Goal: Task Accomplishment & Management: Use online tool/utility

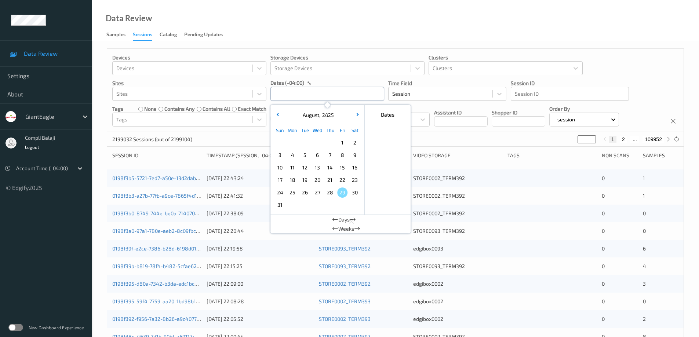
click at [342, 91] on input "text" at bounding box center [327, 94] width 114 height 14
click at [281, 194] on span "24" at bounding box center [280, 193] width 10 height 10
type input "[DATE] 00:00 -> [DATE] 23:59"
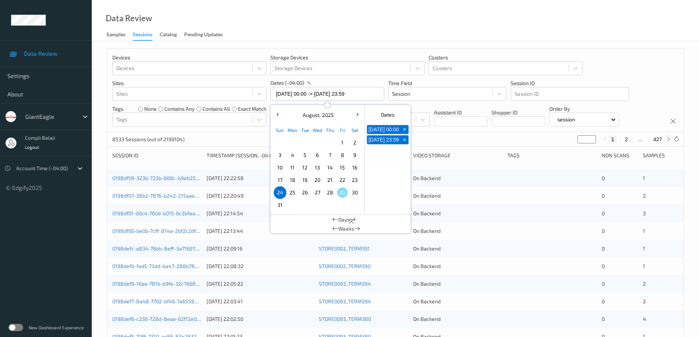
click at [668, 139] on icon at bounding box center [669, 140] width 6 height 6
type input "*"
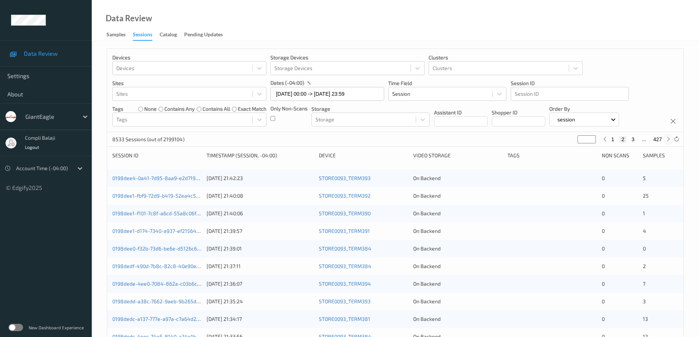
click at [668, 140] on icon at bounding box center [669, 140] width 6 height 6
type input "*"
click at [668, 140] on icon at bounding box center [669, 140] width 6 height 6
type input "*"
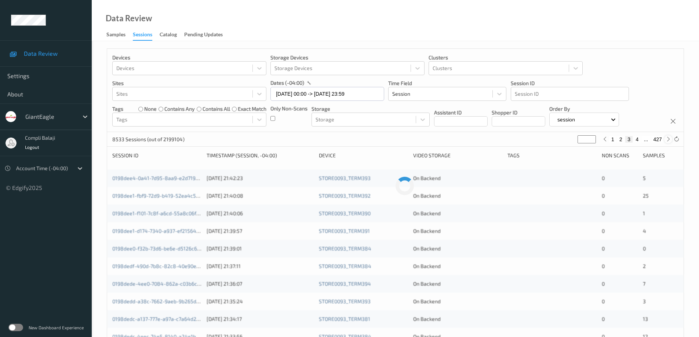
type input "*"
click at [668, 140] on icon at bounding box center [669, 140] width 6 height 6
type input "*"
click at [668, 140] on icon at bounding box center [669, 140] width 6 height 6
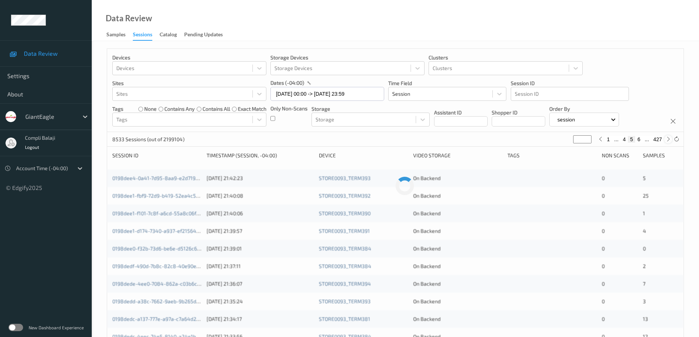
type input "*"
click at [668, 140] on icon at bounding box center [669, 140] width 6 height 6
type input "*"
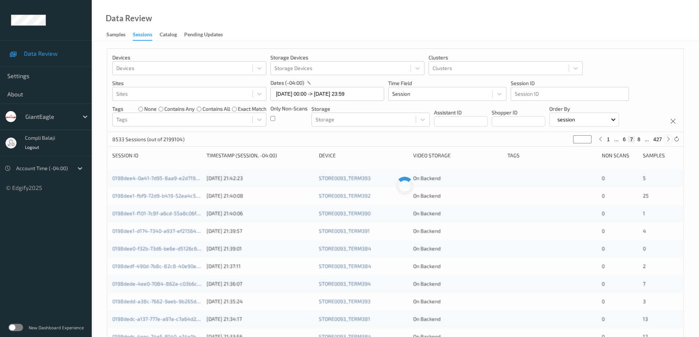
click at [668, 140] on icon at bounding box center [669, 140] width 6 height 6
type input "*"
click at [668, 140] on icon at bounding box center [669, 140] width 6 height 6
type input "*"
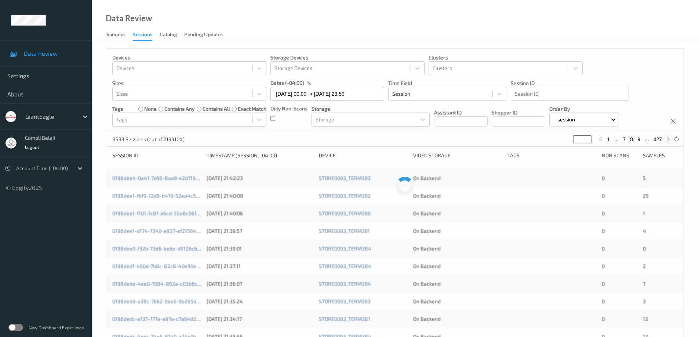
type input "*"
click at [668, 140] on icon at bounding box center [669, 140] width 6 height 6
type input "**"
click at [668, 140] on icon at bounding box center [669, 140] width 6 height 6
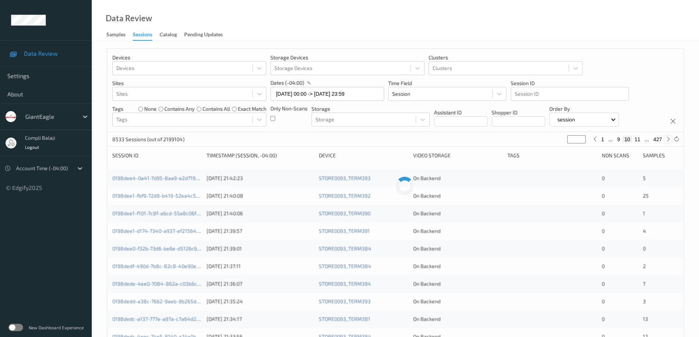
type input "**"
click at [668, 140] on icon at bounding box center [669, 140] width 6 height 6
type input "**"
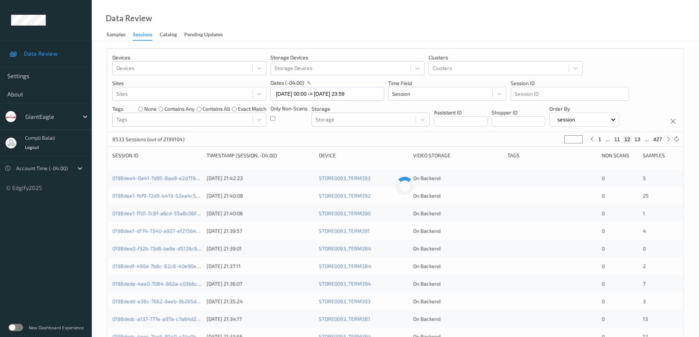
click at [668, 140] on icon at bounding box center [669, 140] width 6 height 6
type input "**"
click at [668, 140] on icon at bounding box center [669, 140] width 6 height 6
type input "**"
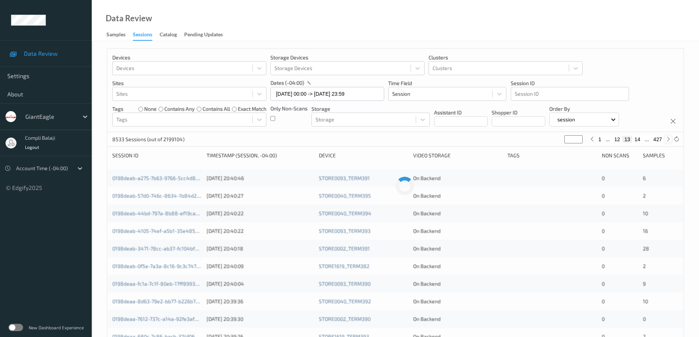
type input "**"
click at [668, 140] on icon at bounding box center [669, 140] width 6 height 6
type input "**"
click at [640, 139] on button "16" at bounding box center [637, 139] width 10 height 7
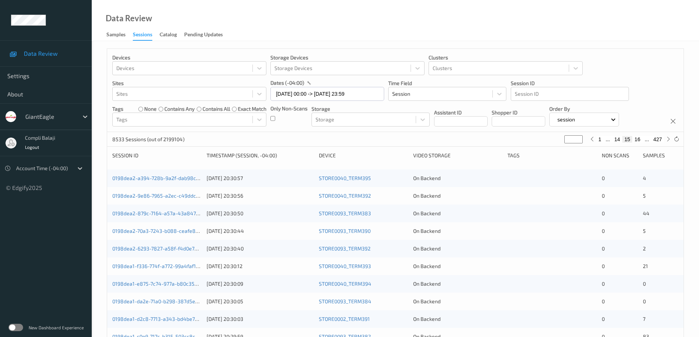
type input "**"
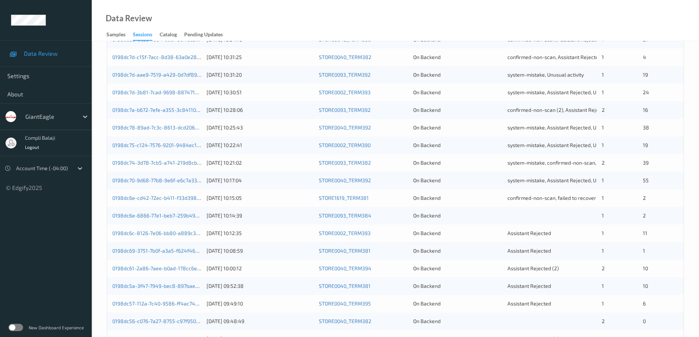
scroll to position [178, 0]
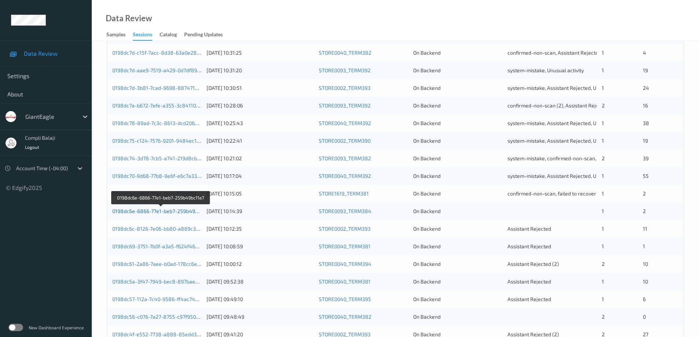
click at [178, 212] on link "0198dc6e-6866-77e1-beb7-259b49bc11a7" at bounding box center [161, 211] width 98 height 6
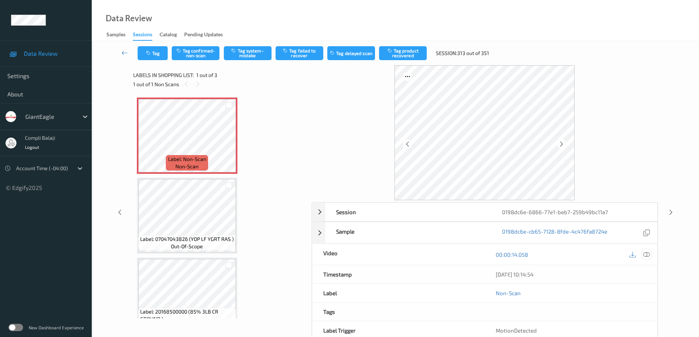
click at [647, 255] on icon at bounding box center [646, 254] width 7 height 7
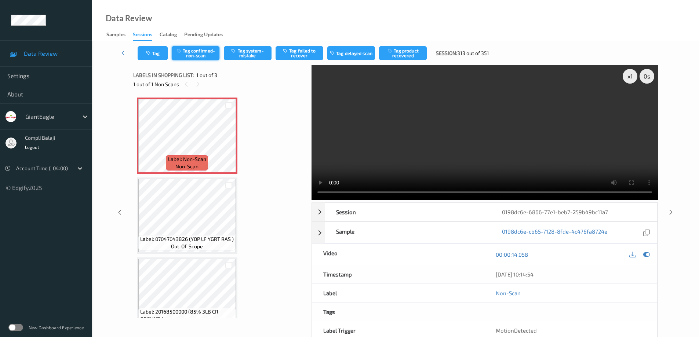
click at [193, 55] on button "Tag confirmed-non-scan" at bounding box center [196, 53] width 48 height 14
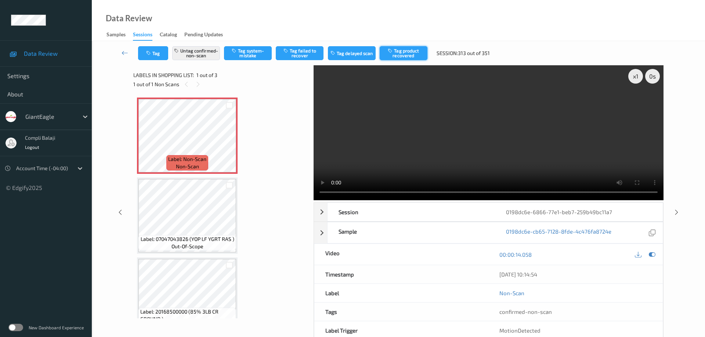
click at [410, 54] on button "Tag product recovered" at bounding box center [403, 53] width 48 height 14
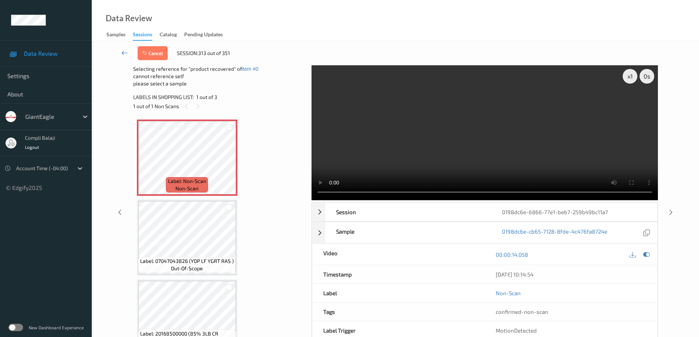
click at [125, 53] on icon at bounding box center [124, 52] width 7 height 7
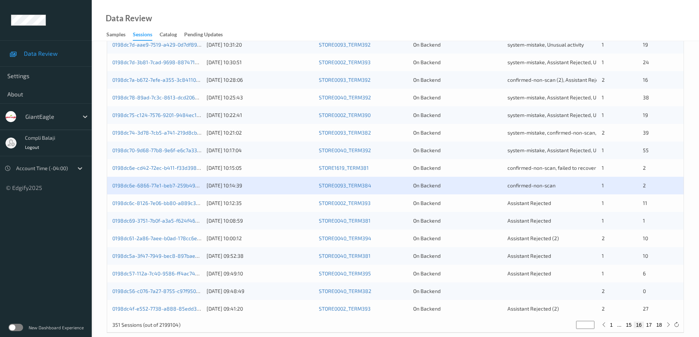
scroll to position [215, 0]
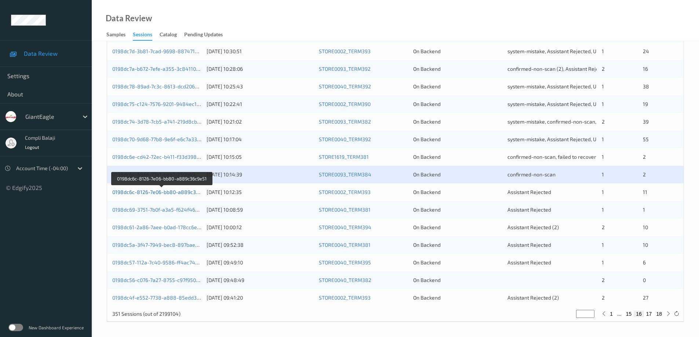
click at [167, 194] on link "0198dc6c-8126-7e06-bb80-a889c36c9e51" at bounding box center [162, 192] width 100 height 6
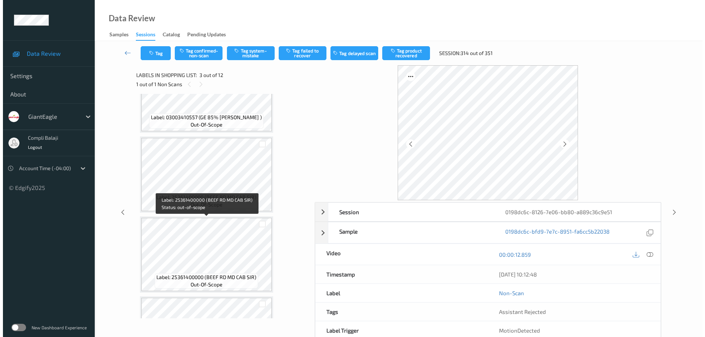
scroll to position [294, 0]
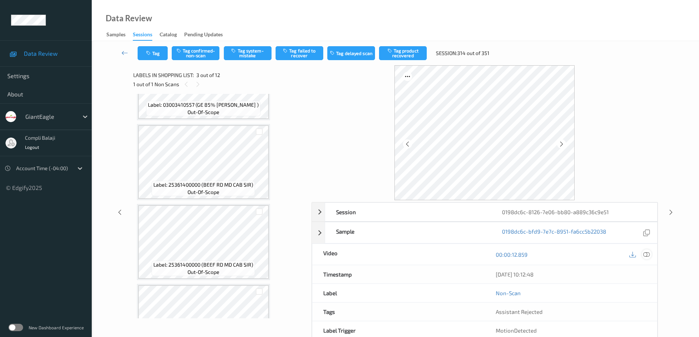
click at [649, 255] on icon at bounding box center [646, 254] width 7 height 7
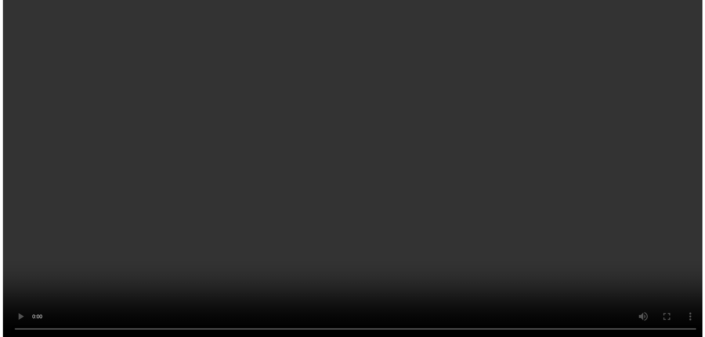
scroll to position [73, 0]
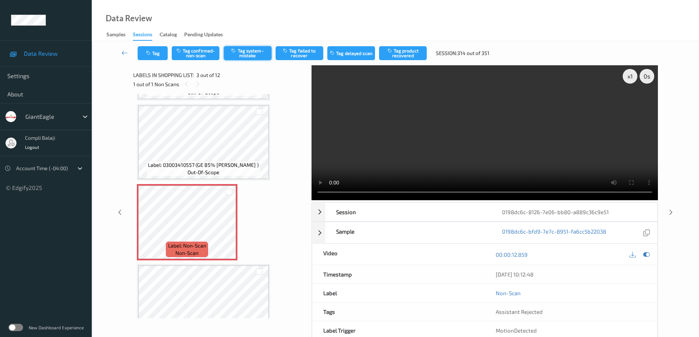
click at [250, 57] on button "Tag system-mistake" at bounding box center [248, 53] width 48 height 14
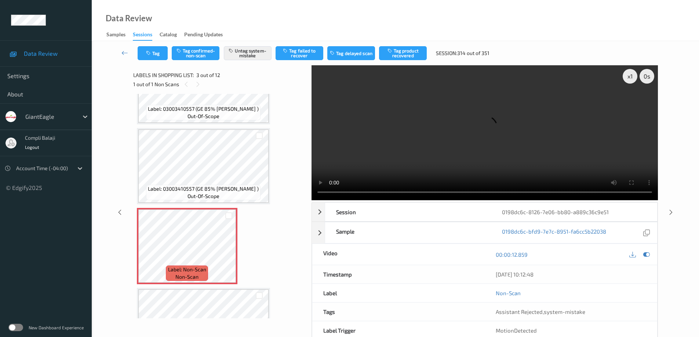
scroll to position [37, 0]
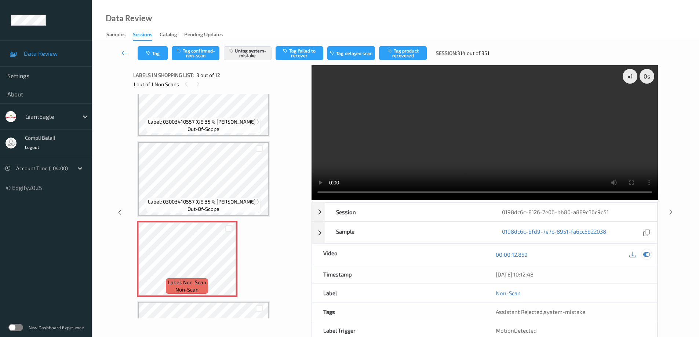
click at [648, 254] on icon at bounding box center [646, 254] width 7 height 7
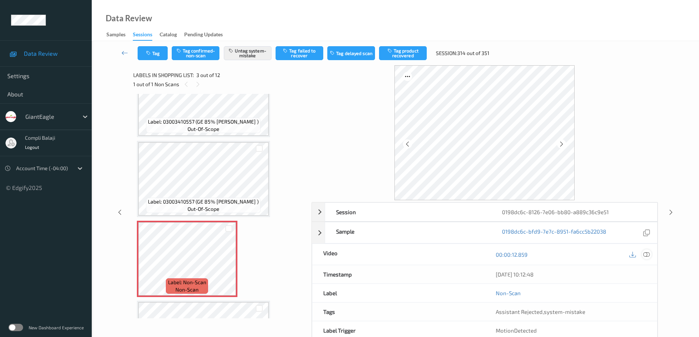
click at [647, 255] on icon at bounding box center [646, 254] width 7 height 7
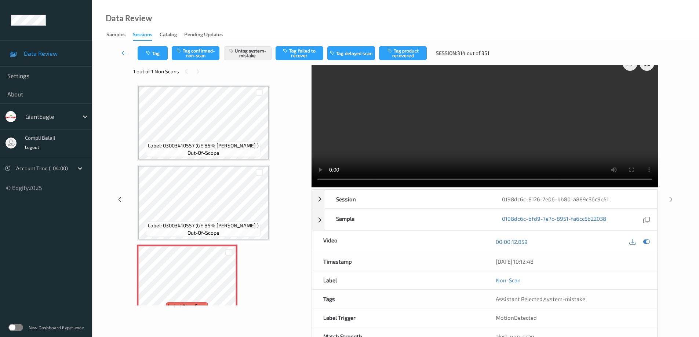
scroll to position [0, 0]
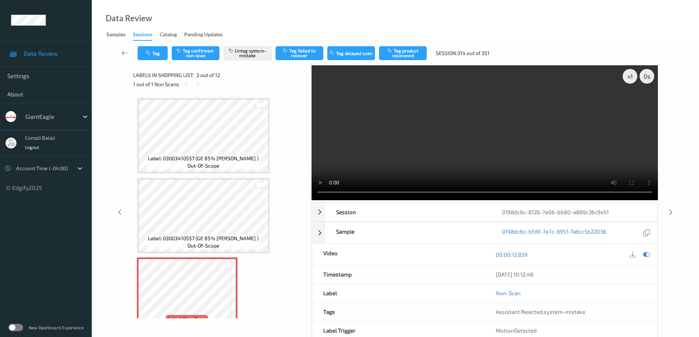
click at [127, 55] on icon at bounding box center [124, 52] width 7 height 7
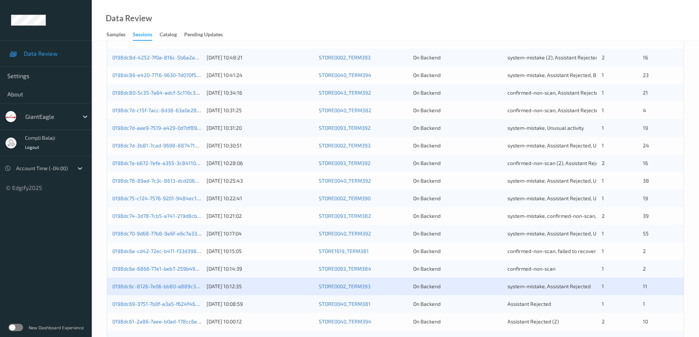
scroll to position [215, 0]
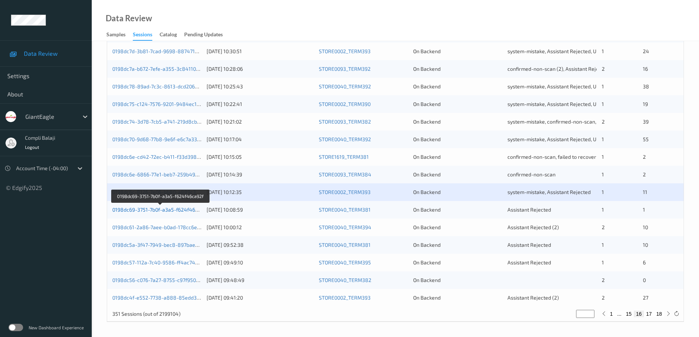
click at [182, 210] on link "0198dc69-3751-7b0f-a3a5-f624f46ca92f" at bounding box center [160, 210] width 96 height 6
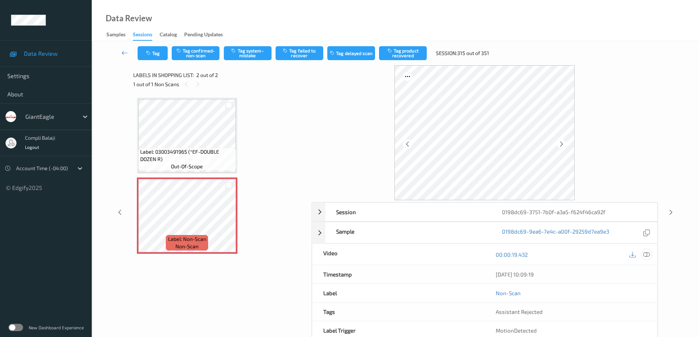
drag, startPoint x: 650, startPoint y: 255, endPoint x: 588, endPoint y: 251, distance: 62.5
click at [650, 255] on div at bounding box center [647, 255] width 10 height 10
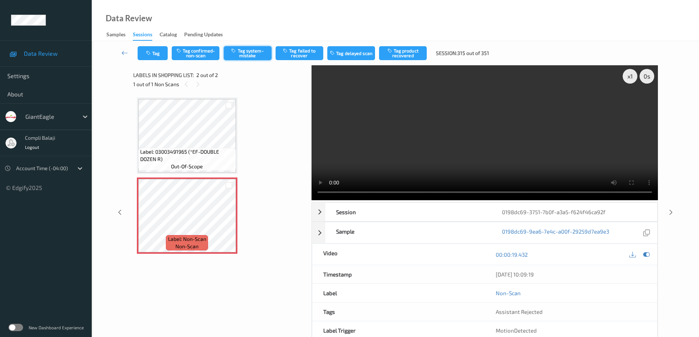
click at [251, 56] on button "Tag system-mistake" at bounding box center [248, 53] width 48 height 14
click at [124, 53] on icon at bounding box center [124, 52] width 7 height 7
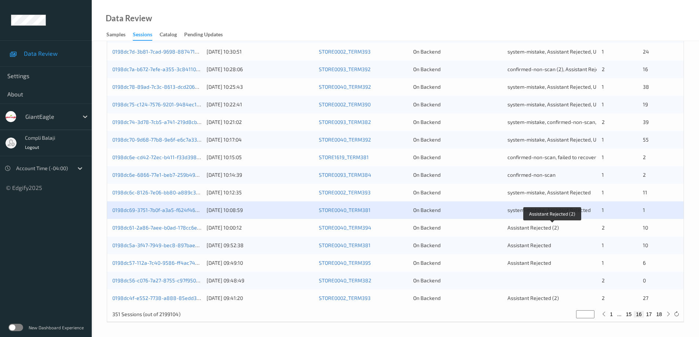
scroll to position [215, 0]
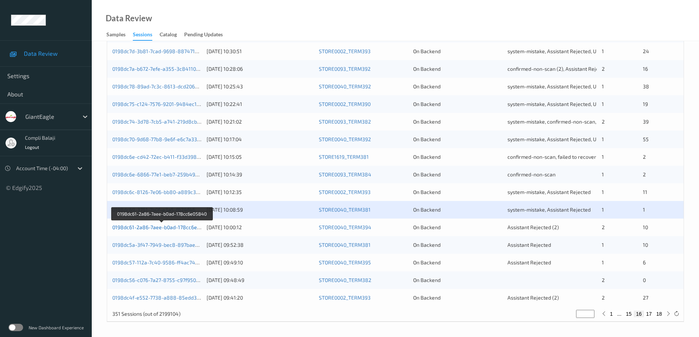
click at [171, 228] on link "0198dc61-2a86-7aee-b0ad-178cc6e05840" at bounding box center [162, 227] width 100 height 6
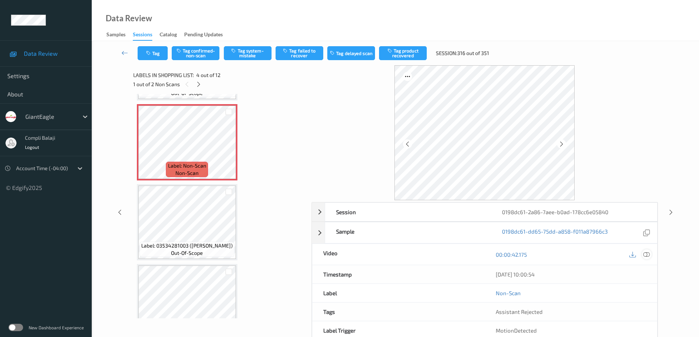
click at [647, 255] on icon at bounding box center [646, 254] width 7 height 7
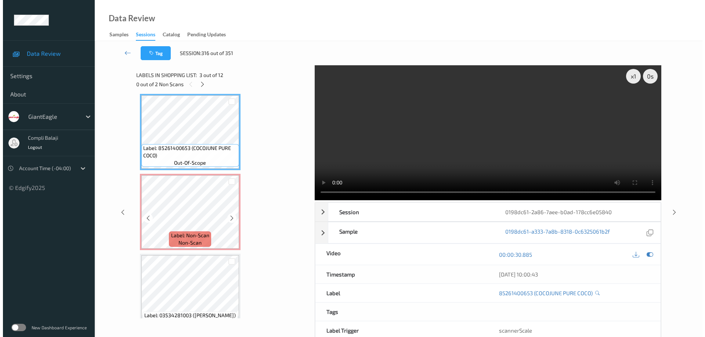
scroll to position [166, 0]
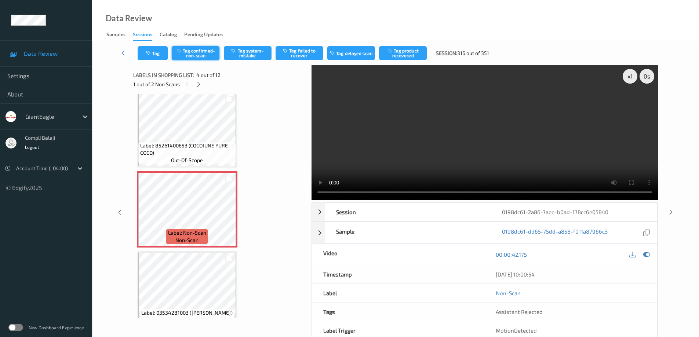
click at [199, 54] on button "Tag confirmed-non-scan" at bounding box center [196, 53] width 48 height 14
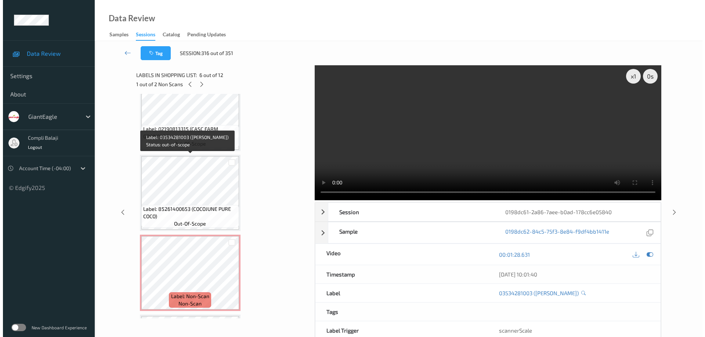
scroll to position [93, 0]
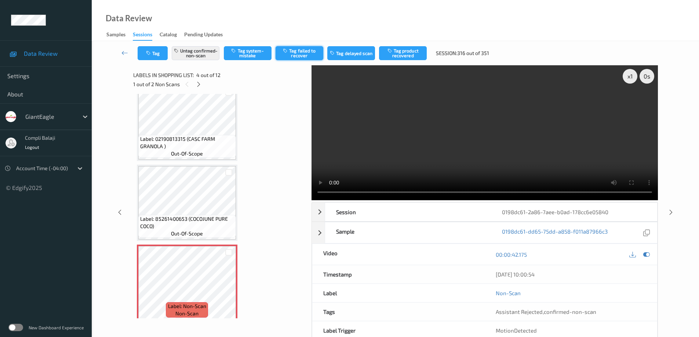
click at [303, 54] on button "Tag failed to recover" at bounding box center [300, 53] width 48 height 14
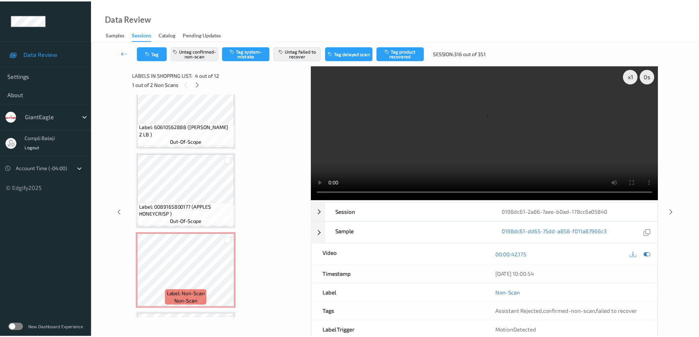
scroll to position [570, 0]
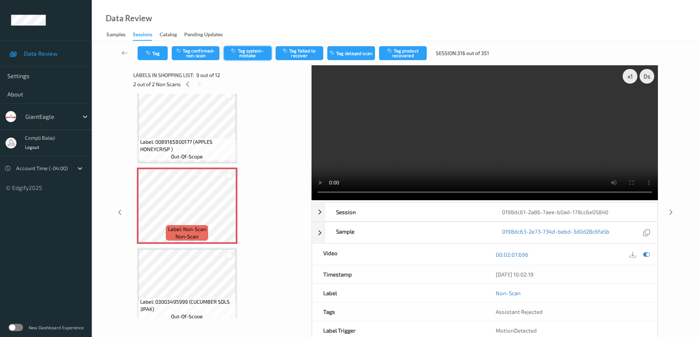
click at [250, 55] on button "Tag system-mistake" at bounding box center [248, 53] width 48 height 14
click at [121, 52] on icon at bounding box center [124, 52] width 7 height 7
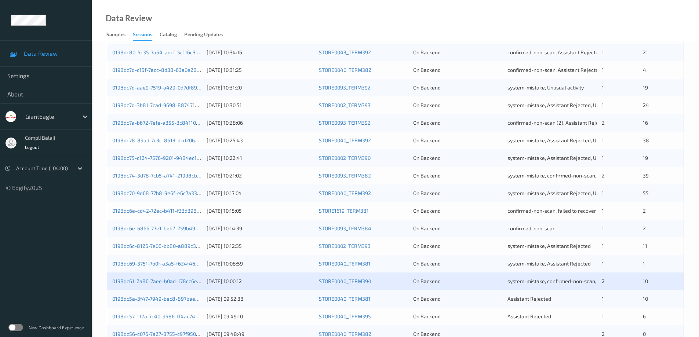
scroll to position [215, 0]
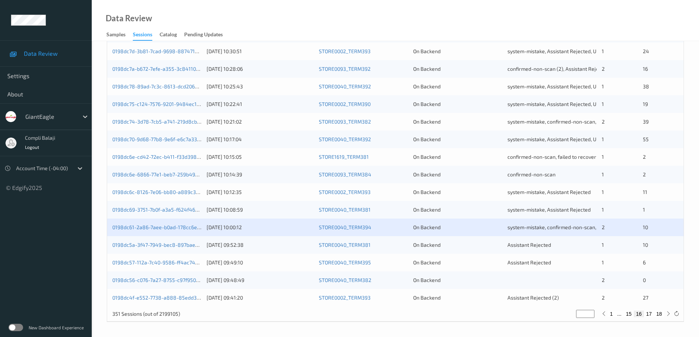
click at [177, 248] on div "0198dc5a-3f47-7949-bec8-897bae0543b4" at bounding box center [156, 244] width 89 height 7
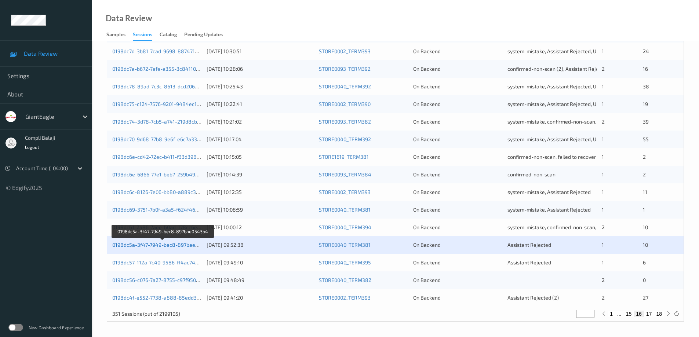
click at [179, 245] on link "0198dc5a-3f47-7949-bec8-897bae0543b4" at bounding box center [162, 245] width 101 height 6
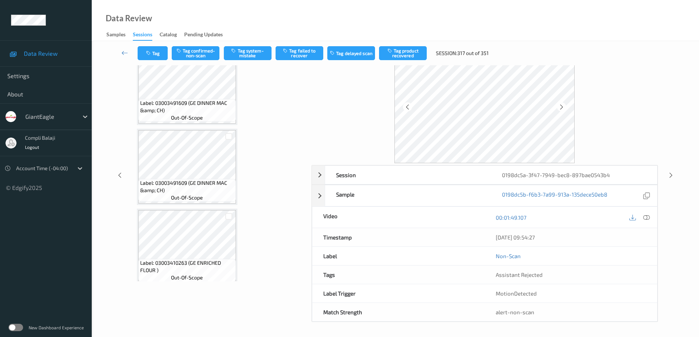
scroll to position [329, 0]
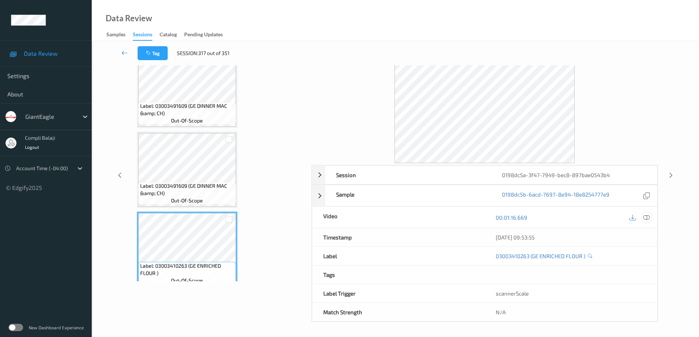
click at [648, 218] on icon at bounding box center [646, 217] width 7 height 7
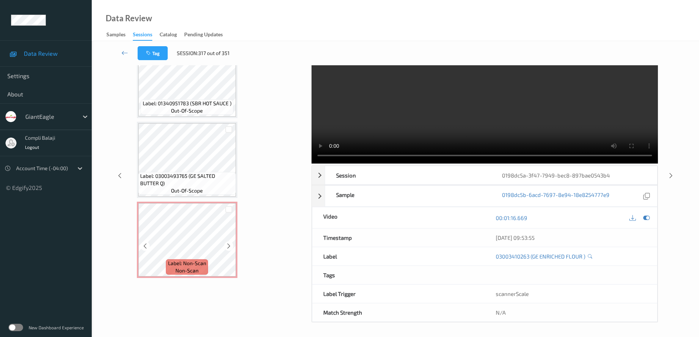
scroll to position [37, 0]
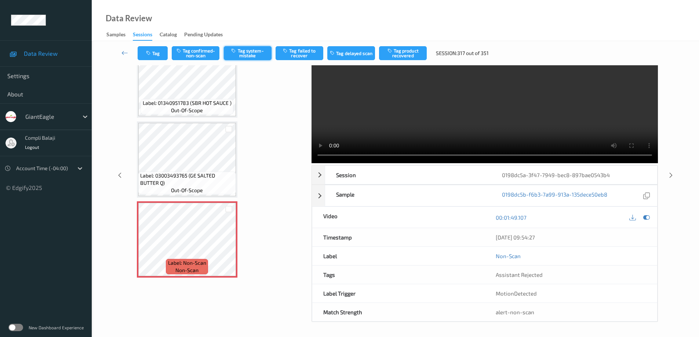
click at [256, 58] on button "Tag system-mistake" at bounding box center [248, 53] width 48 height 14
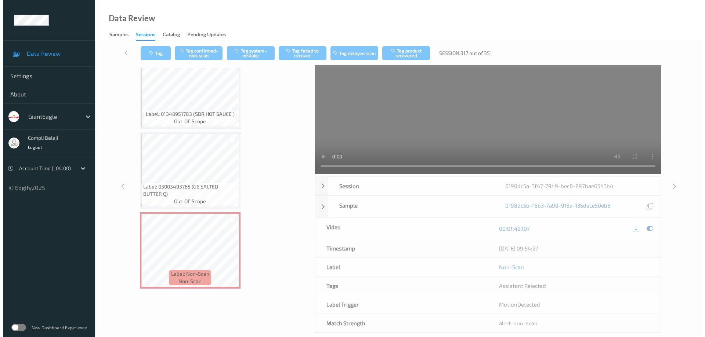
scroll to position [0, 0]
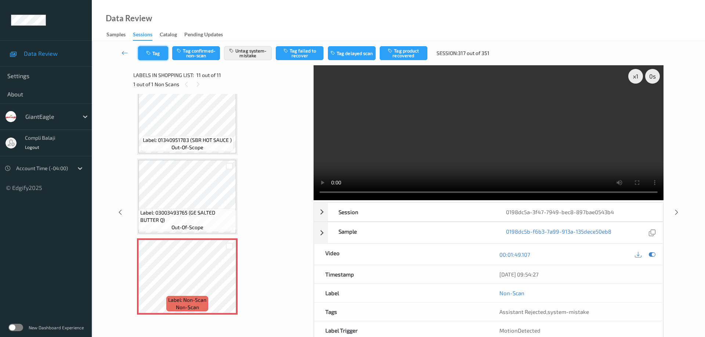
click at [160, 55] on button "Tag" at bounding box center [153, 53] width 30 height 14
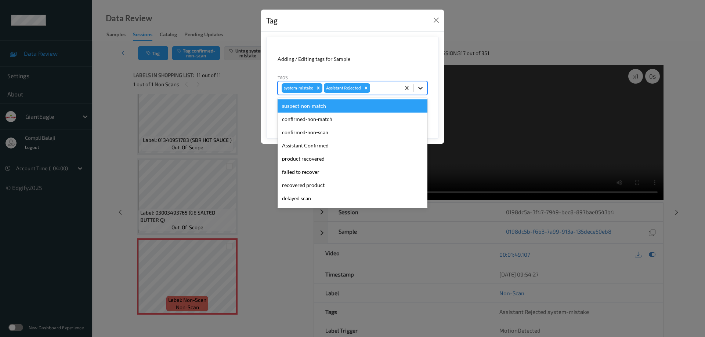
click at [421, 86] on icon at bounding box center [420, 87] width 7 height 7
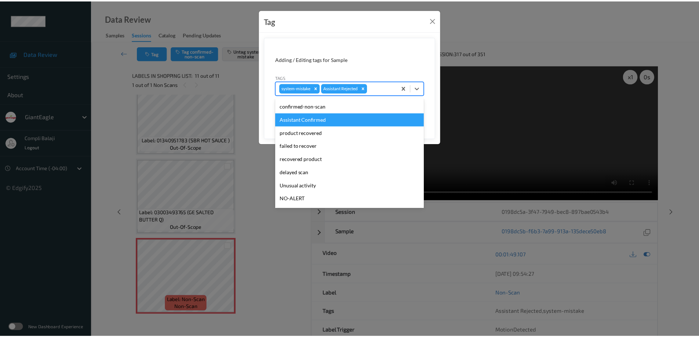
scroll to position [37, 0]
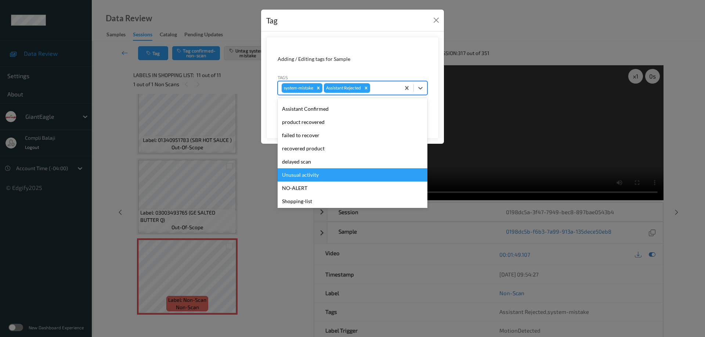
click at [312, 174] on div "Unusual activity" at bounding box center [352, 174] width 150 height 13
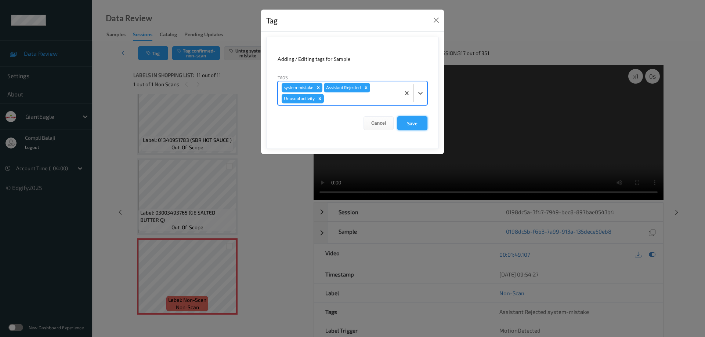
click at [413, 126] on button "Save" at bounding box center [412, 123] width 30 height 14
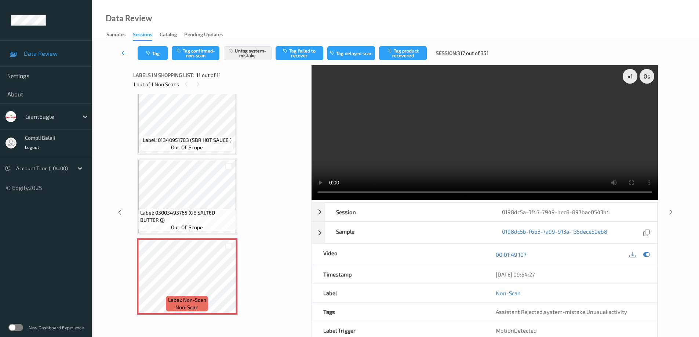
click at [121, 54] on icon at bounding box center [124, 52] width 7 height 7
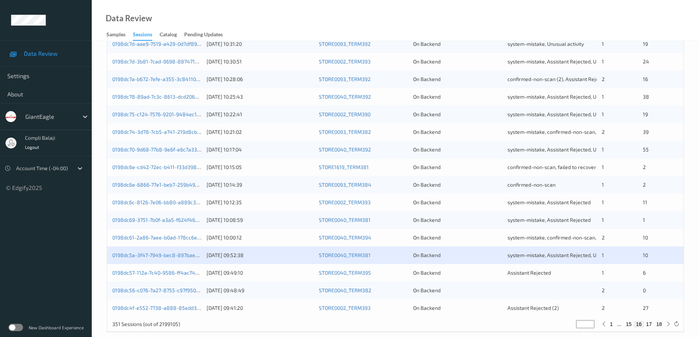
scroll to position [215, 0]
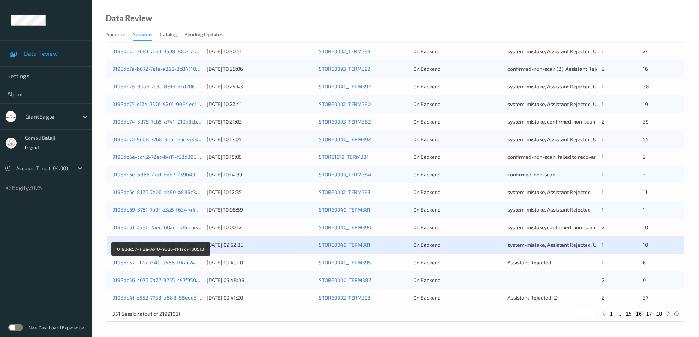
click at [187, 265] on link "0198dc57-112a-7c40-9586-ff4ac7480513" at bounding box center [160, 262] width 97 height 6
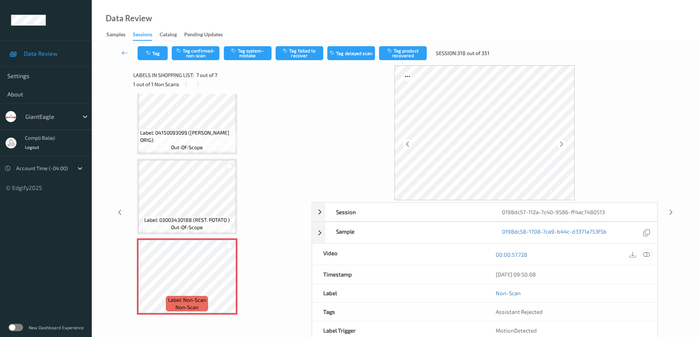
click at [646, 254] on icon at bounding box center [646, 254] width 7 height 7
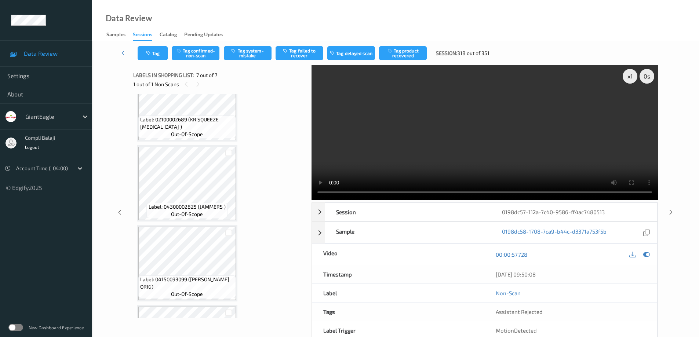
drag, startPoint x: 201, startPoint y: 52, endPoint x: 299, endPoint y: 63, distance: 99.0
click at [201, 52] on button "Tag confirmed-non-scan" at bounding box center [196, 53] width 48 height 14
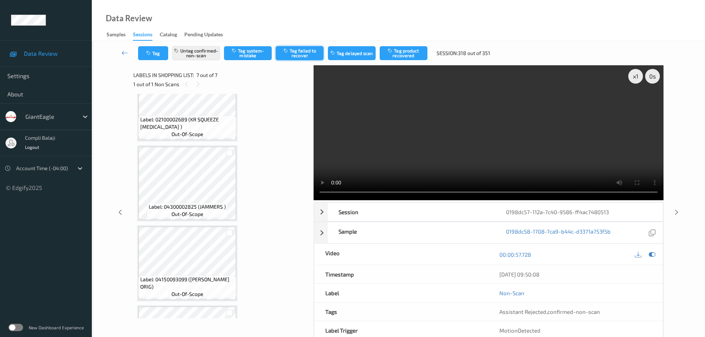
click at [309, 56] on button "Tag failed to recover" at bounding box center [300, 53] width 48 height 14
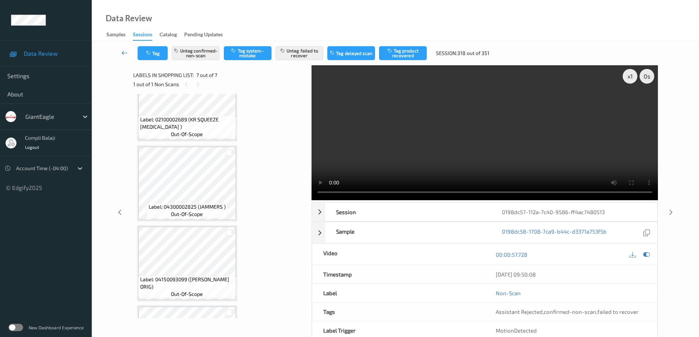
click at [123, 54] on icon at bounding box center [124, 52] width 7 height 7
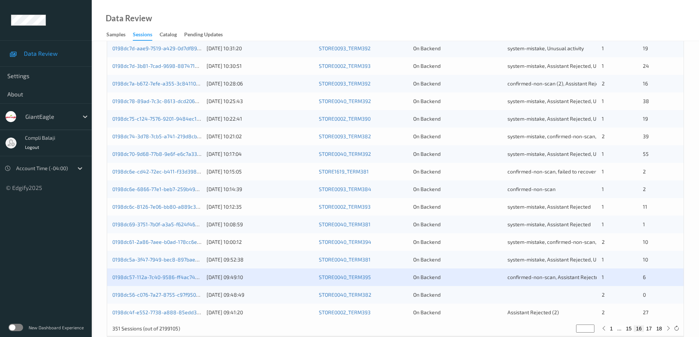
scroll to position [215, 0]
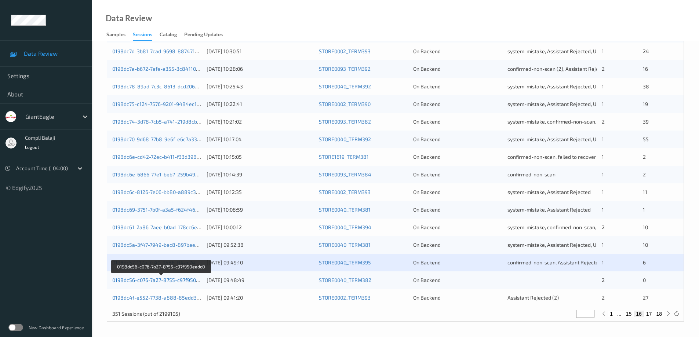
click at [167, 282] on link "0198dc56-c076-7a27-8755-c97f950eedc0" at bounding box center [161, 280] width 98 height 6
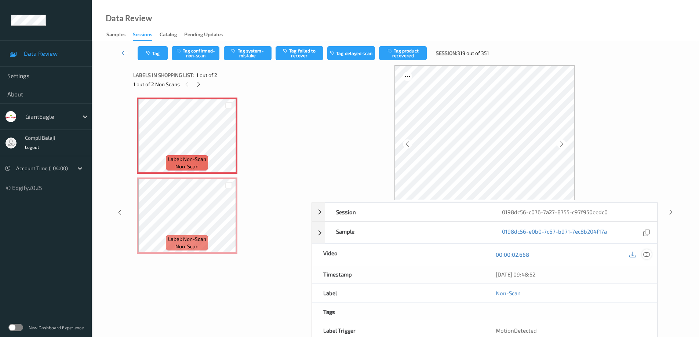
click at [648, 253] on icon at bounding box center [646, 254] width 7 height 7
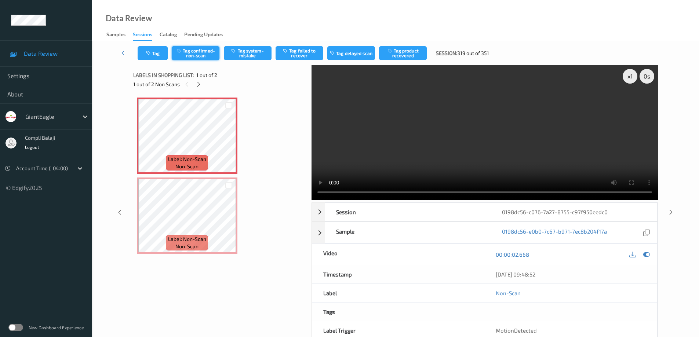
click at [198, 53] on button "Tag confirmed-non-scan" at bounding box center [196, 53] width 48 height 14
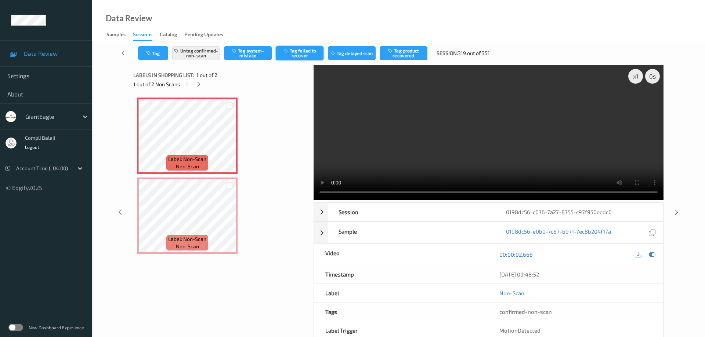
click at [310, 57] on button "Tag failed to recover" at bounding box center [300, 53] width 48 height 14
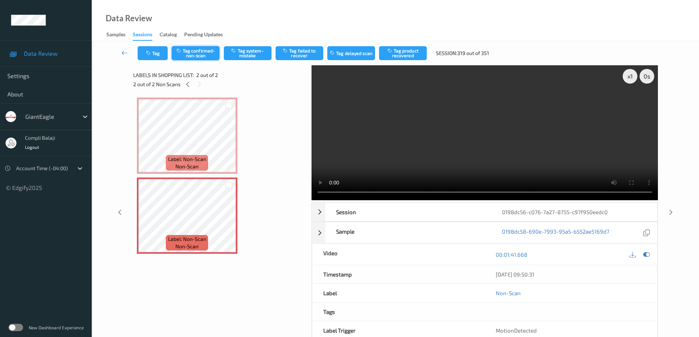
click at [203, 51] on button "Tag confirmed-non-scan" at bounding box center [196, 53] width 48 height 14
click at [204, 56] on button "Untag confirmed-non-scan" at bounding box center [196, 53] width 48 height 14
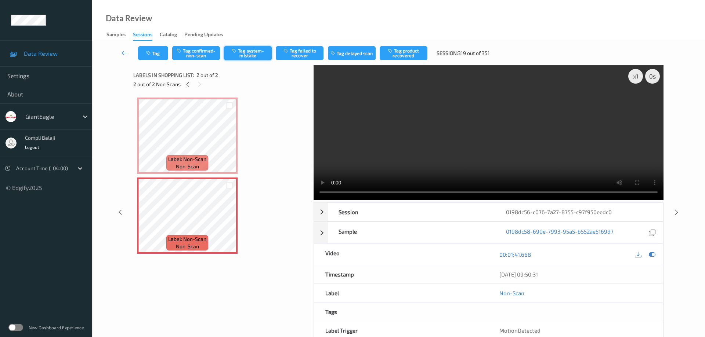
click at [251, 54] on button "Tag system-mistake" at bounding box center [248, 53] width 48 height 14
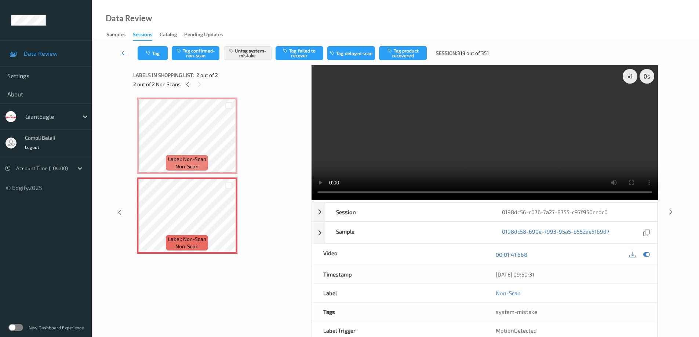
click at [124, 54] on icon at bounding box center [124, 52] width 7 height 7
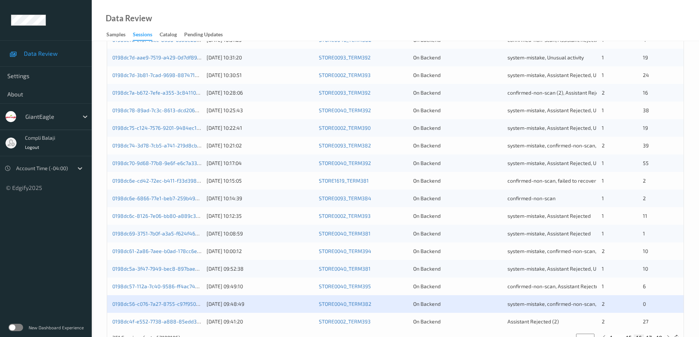
scroll to position [178, 0]
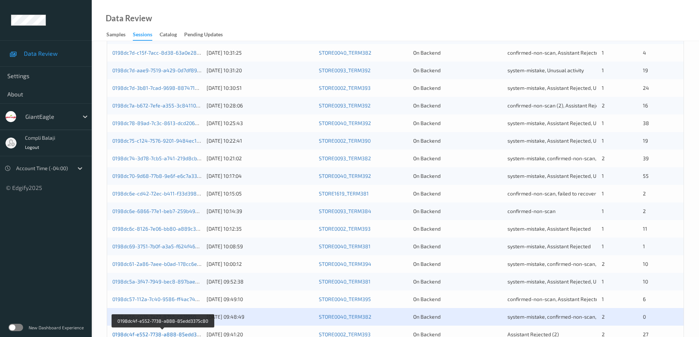
click at [179, 334] on link "0198dc4f-e552-7738-a888-85edd3375c80" at bounding box center [163, 334] width 102 height 6
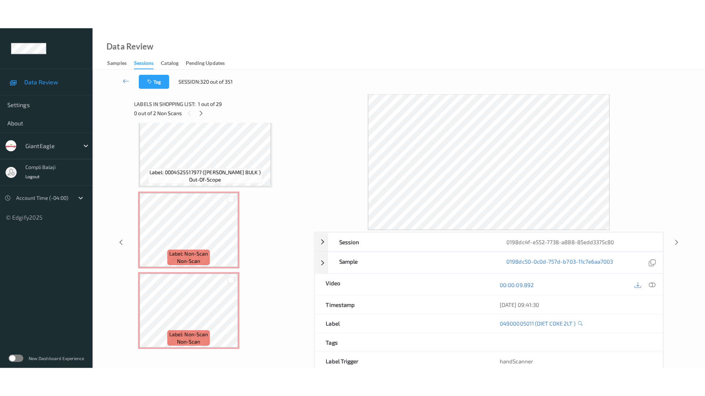
scroll to position [2099, 0]
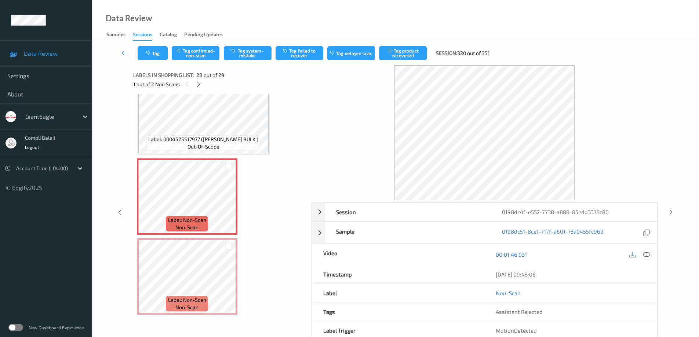
click at [648, 254] on icon at bounding box center [646, 254] width 7 height 7
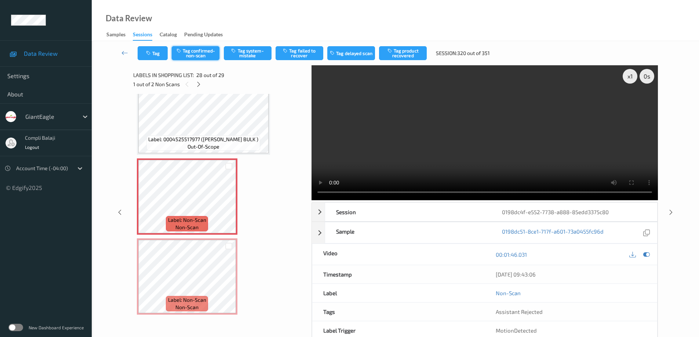
click at [199, 52] on button "Tag confirmed-non-scan" at bounding box center [196, 53] width 48 height 14
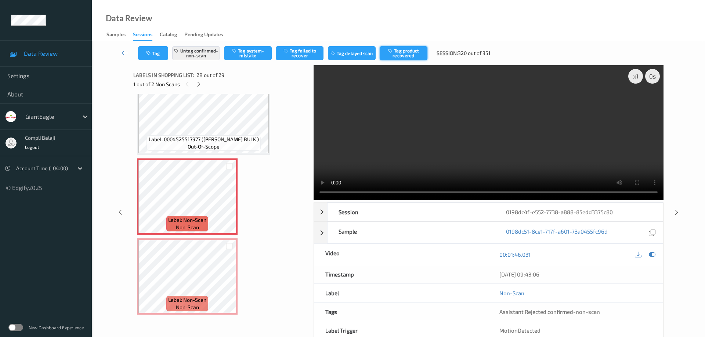
click at [417, 54] on button "Tag product recovered" at bounding box center [403, 53] width 48 height 14
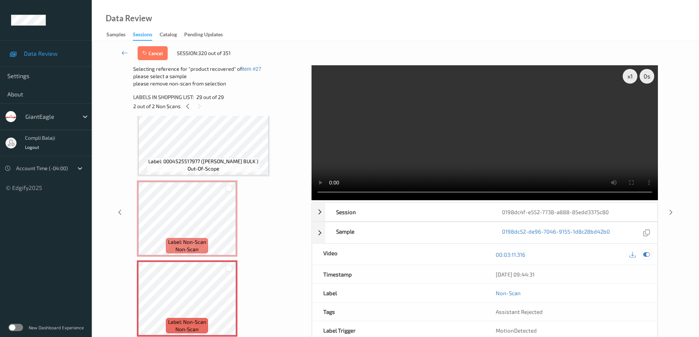
click at [647, 254] on icon at bounding box center [646, 254] width 7 height 7
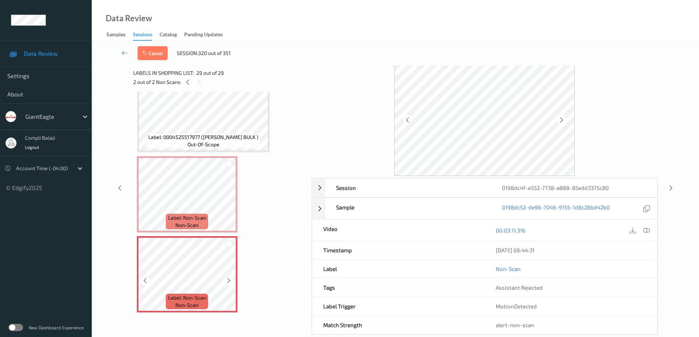
scroll to position [37, 0]
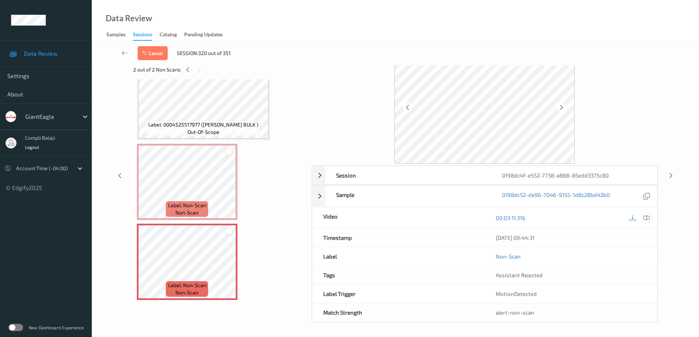
click at [648, 217] on icon at bounding box center [646, 217] width 7 height 7
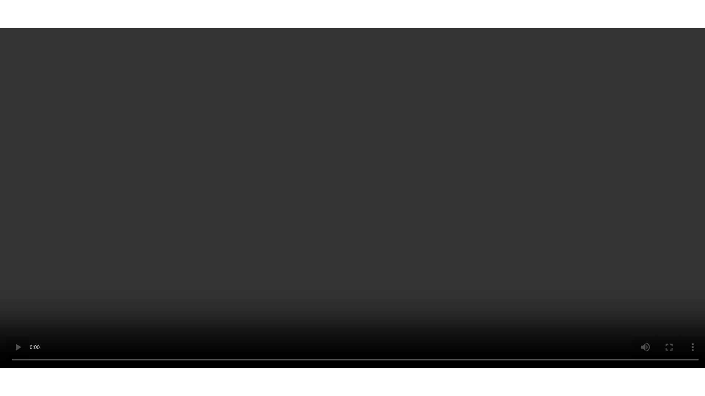
scroll to position [2099, 0]
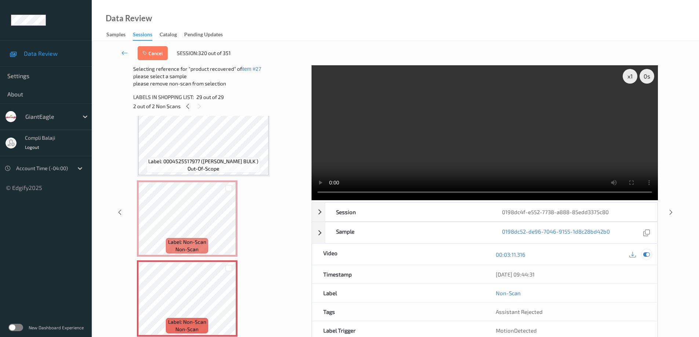
click at [649, 255] on icon at bounding box center [646, 254] width 7 height 7
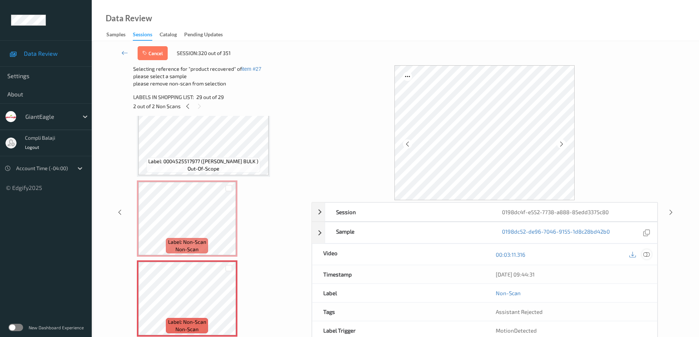
click at [647, 256] on icon at bounding box center [646, 254] width 7 height 7
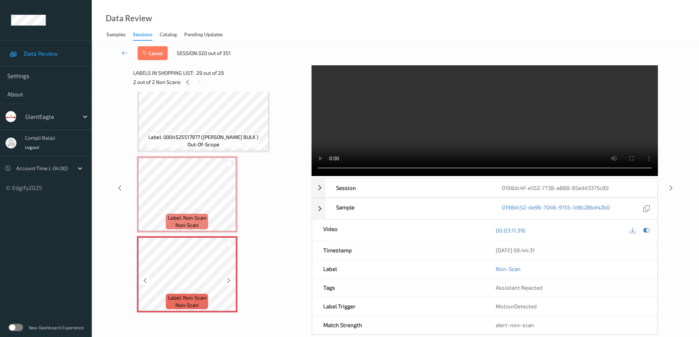
scroll to position [37, 0]
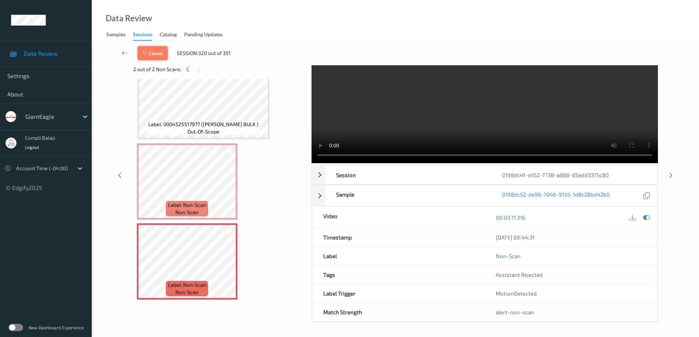
click at [156, 52] on button "Cancel" at bounding box center [153, 53] width 30 height 14
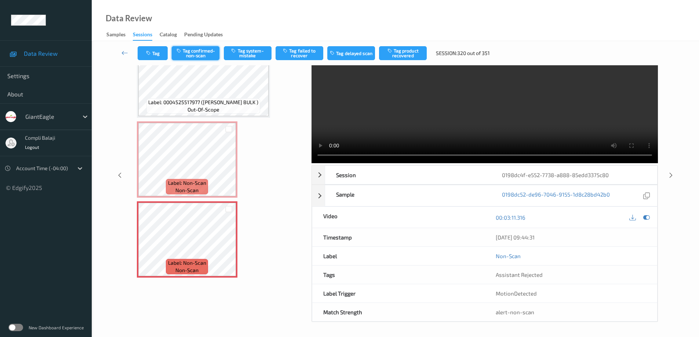
drag, startPoint x: 198, startPoint y: 55, endPoint x: 206, endPoint y: 55, distance: 8.1
click at [199, 55] on button "Tag confirmed-non-scan" at bounding box center [196, 53] width 48 height 14
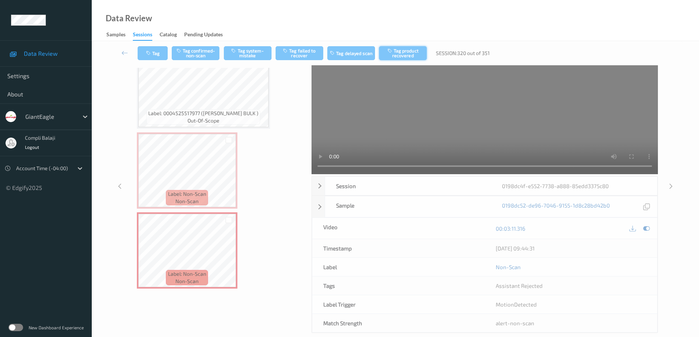
scroll to position [0, 0]
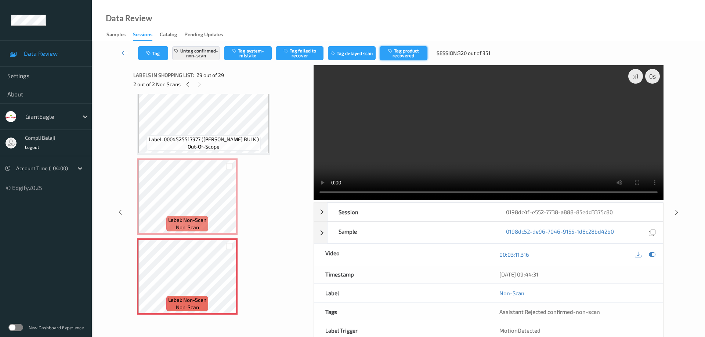
drag, startPoint x: 404, startPoint y: 53, endPoint x: 423, endPoint y: 40, distance: 22.7
click at [405, 53] on button "Tag product recovered" at bounding box center [403, 53] width 48 height 14
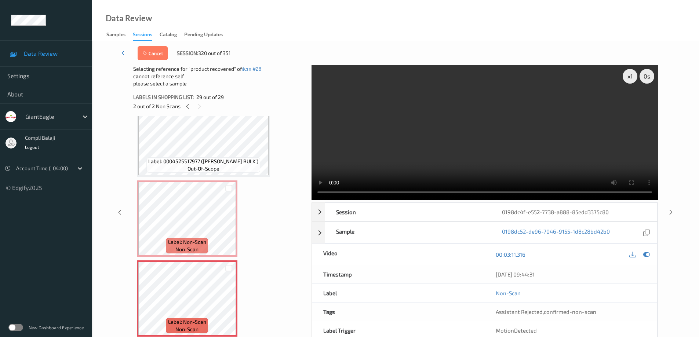
click at [123, 52] on icon at bounding box center [124, 52] width 7 height 7
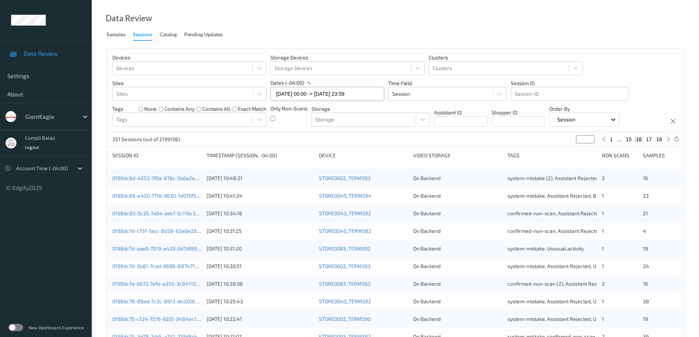
click at [374, 90] on input "[DATE] 00:00 -> [DATE] 23:59" at bounding box center [327, 94] width 114 height 14
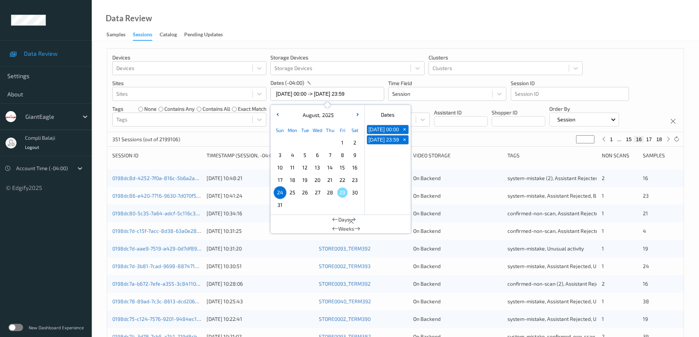
click at [293, 194] on span "25" at bounding box center [292, 193] width 10 height 10
type input "[DATE] 00:00"
type input "*"
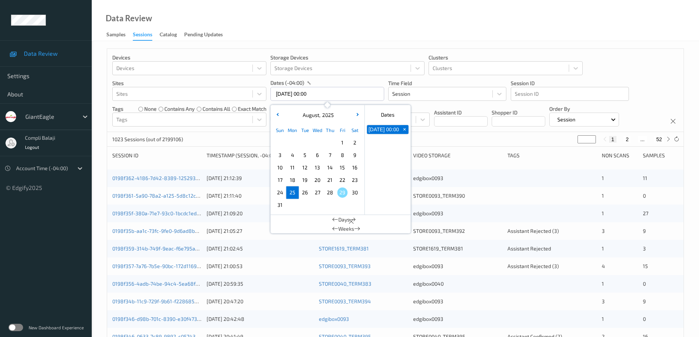
click at [293, 194] on span "25" at bounding box center [292, 193] width 10 height 10
type input "[DATE] 00:00 -> [DATE] 23:59"
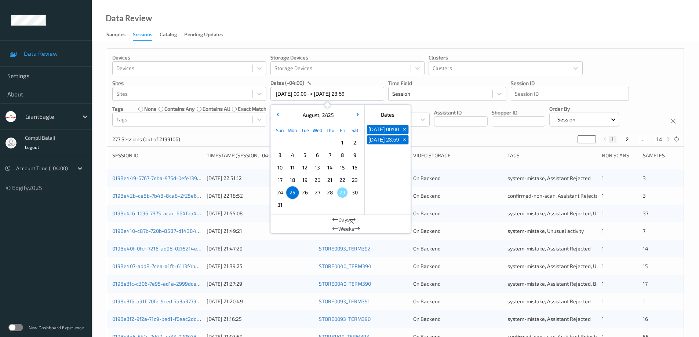
click at [666, 72] on div "Devices Devices Storage Devices Storage Devices Clusters Clusters Sites Sites d…" at bounding box center [395, 90] width 577 height 83
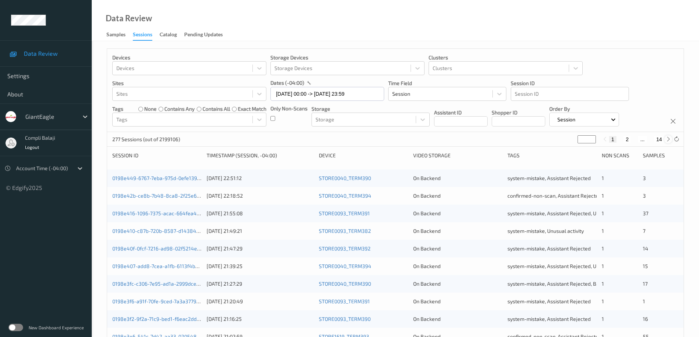
click at [666, 140] on icon at bounding box center [669, 140] width 6 height 6
type input "*"
click at [666, 140] on icon at bounding box center [669, 140] width 6 height 6
type input "*"
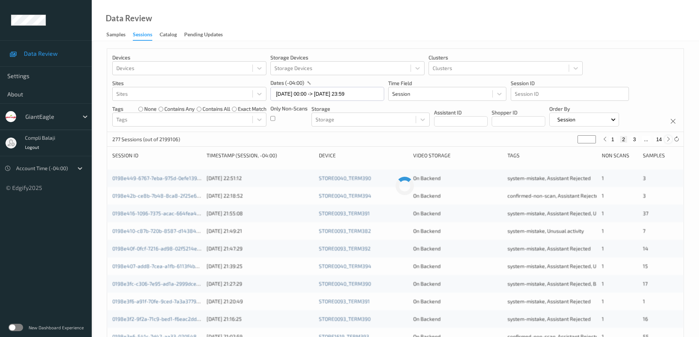
type input "*"
click at [666, 140] on icon at bounding box center [669, 140] width 6 height 6
type input "*"
click at [666, 140] on icon at bounding box center [669, 140] width 6 height 6
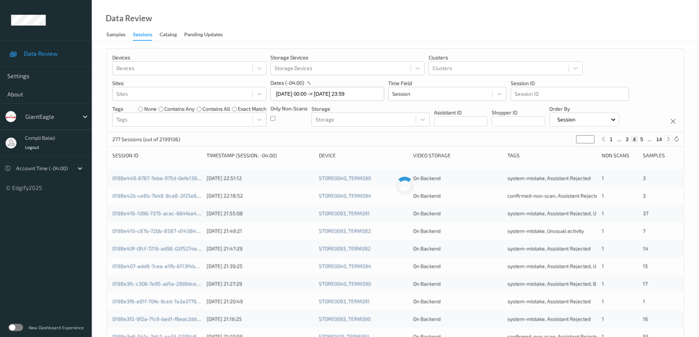
type input "*"
click at [666, 140] on icon at bounding box center [669, 140] width 6 height 6
type input "*"
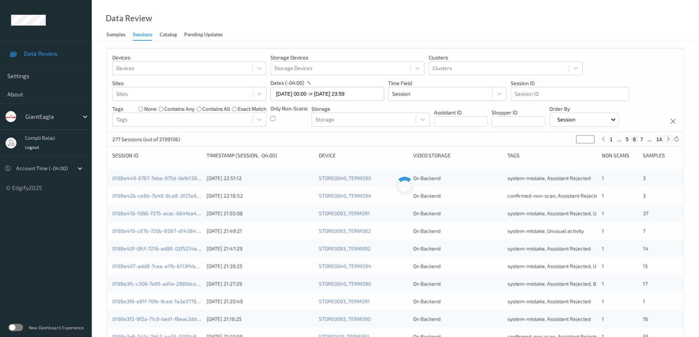
click at [666, 140] on icon at bounding box center [669, 140] width 6 height 6
type input "*"
click at [666, 140] on icon at bounding box center [669, 140] width 6 height 6
type input "*"
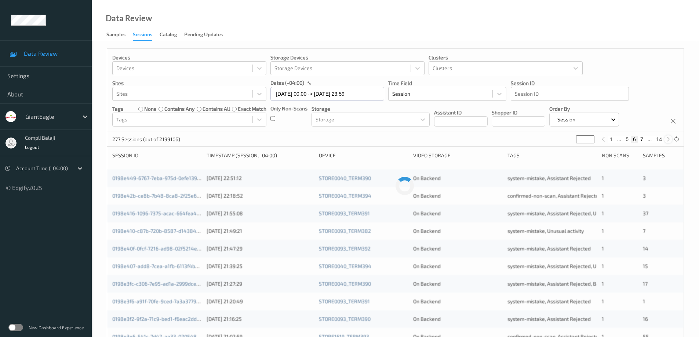
type input "*"
click at [666, 140] on icon at bounding box center [669, 140] width 6 height 6
type input "*"
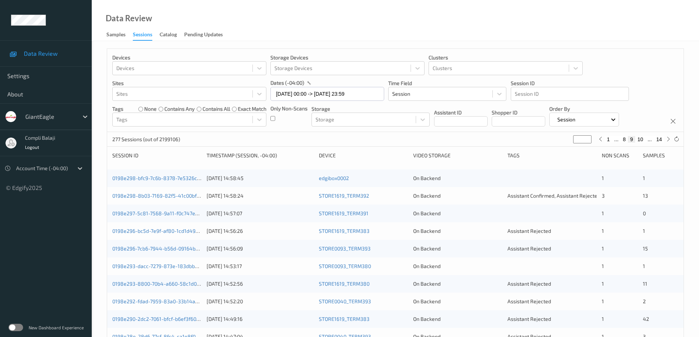
click at [633, 139] on button "9" at bounding box center [631, 139] width 7 height 7
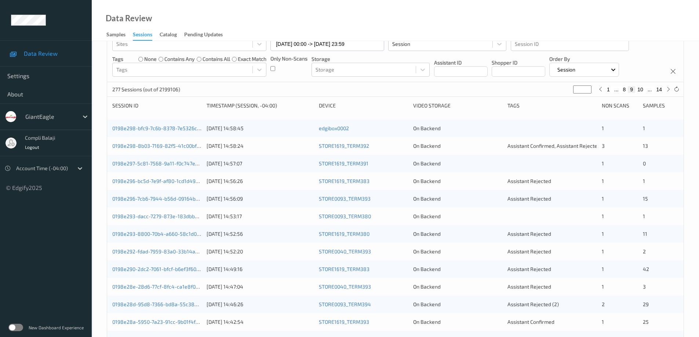
scroll to position [32, 0]
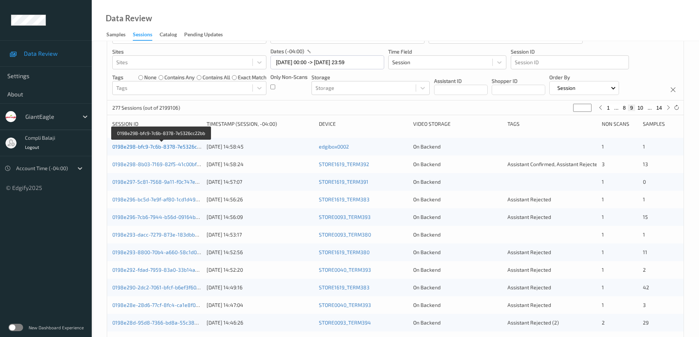
click at [167, 147] on link "0198e298-bfc9-7c6b-8378-7e5326cc22bb" at bounding box center [161, 146] width 99 height 6
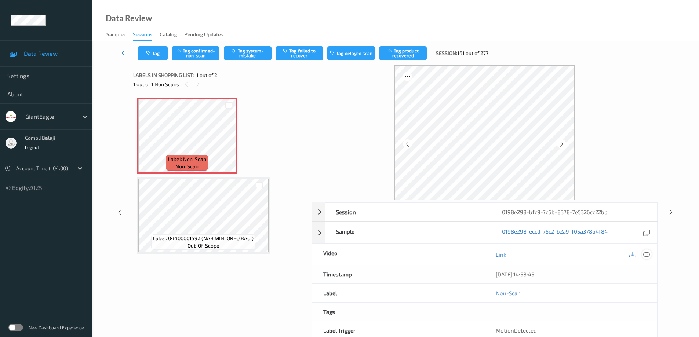
click at [648, 254] on icon at bounding box center [646, 254] width 7 height 7
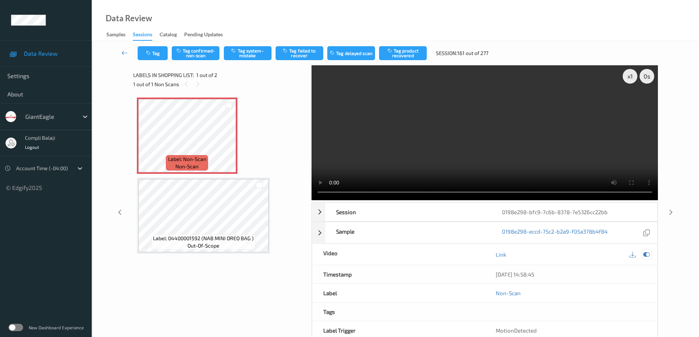
click at [646, 253] on icon at bounding box center [646, 254] width 7 height 7
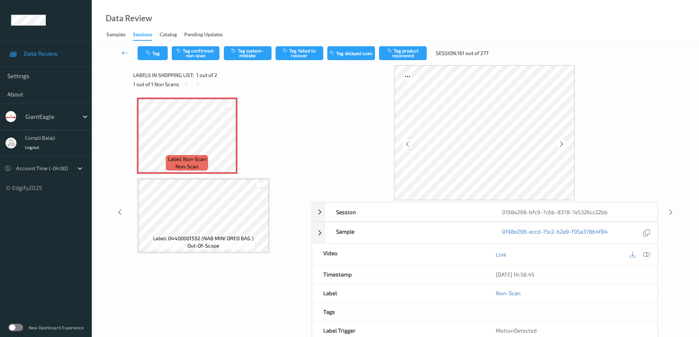
click at [647, 255] on icon at bounding box center [646, 254] width 7 height 7
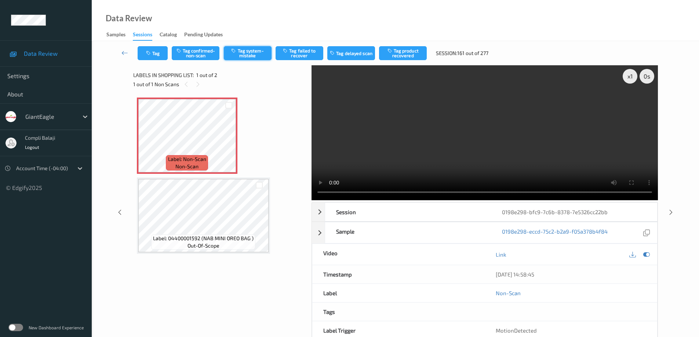
click at [251, 56] on button "Tag system-mistake" at bounding box center [248, 53] width 48 height 14
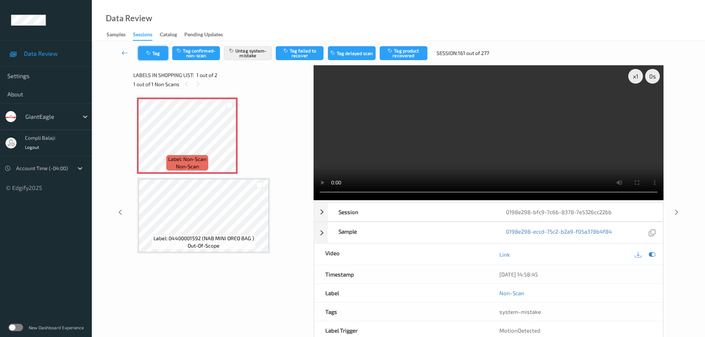
click at [159, 55] on button "Tag" at bounding box center [153, 53] width 30 height 14
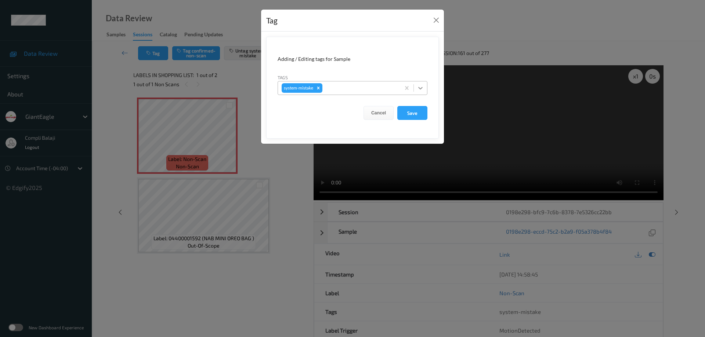
click at [418, 89] on icon at bounding box center [420, 87] width 7 height 7
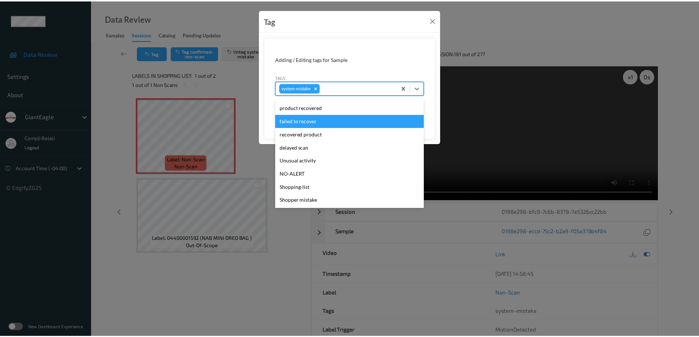
scroll to position [73, 0]
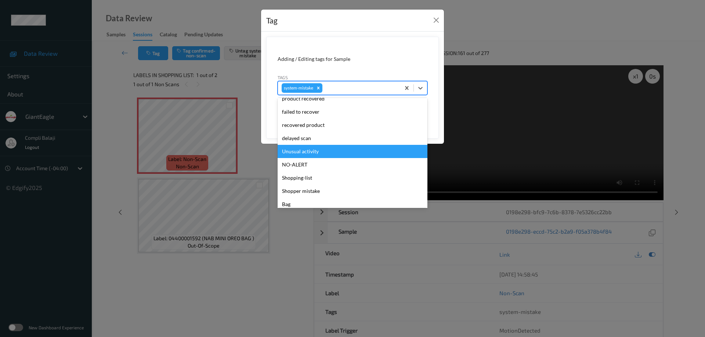
click at [313, 153] on div "Unusual activity" at bounding box center [352, 151] width 150 height 13
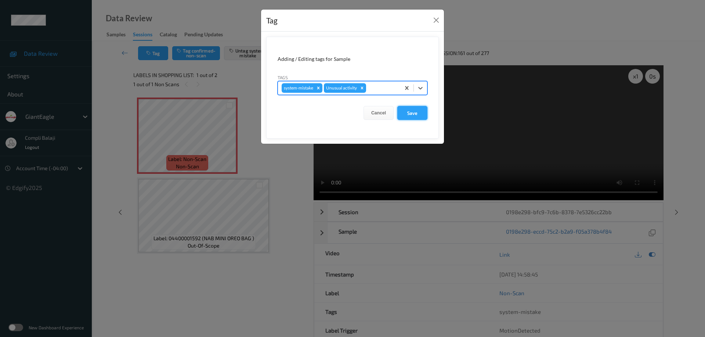
click at [419, 116] on button "Save" at bounding box center [412, 113] width 30 height 14
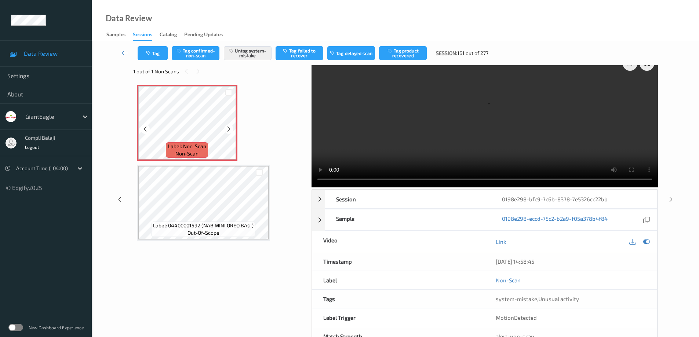
scroll to position [0, 0]
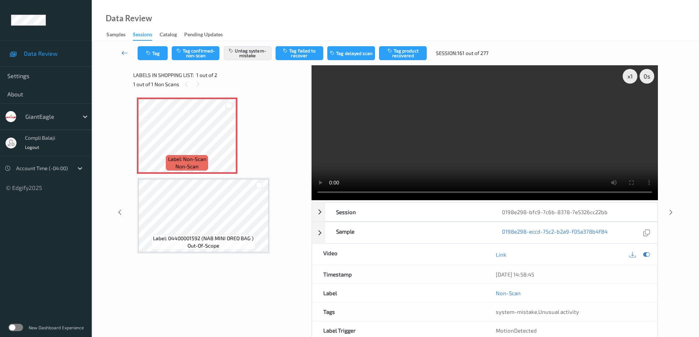
click at [121, 54] on link at bounding box center [125, 53] width 26 height 14
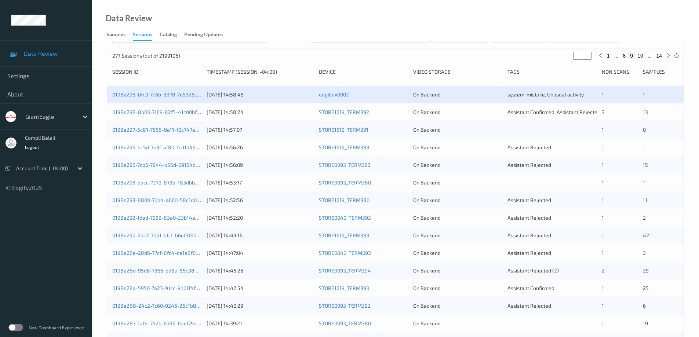
scroll to position [68, 0]
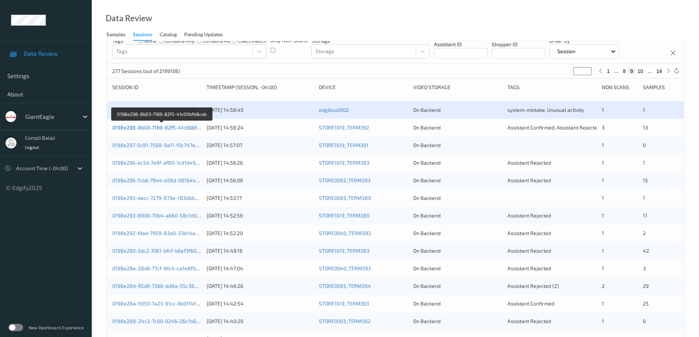
click at [168, 128] on link "0198e298-8b03-7169-82f5-41c00bfb8cab" at bounding box center [161, 127] width 99 height 6
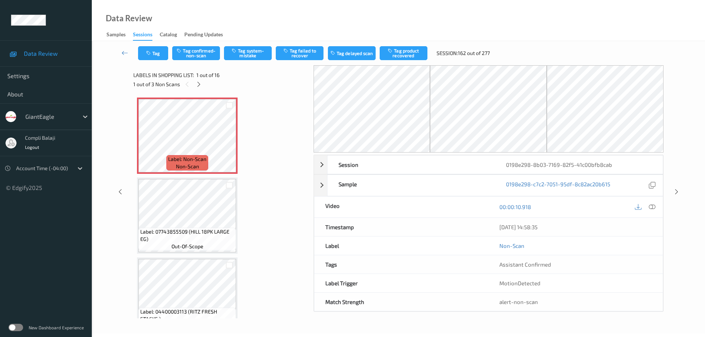
drag, startPoint x: 655, startPoint y: 208, endPoint x: 644, endPoint y: 207, distance: 11.8
click at [654, 208] on div at bounding box center [652, 207] width 10 height 10
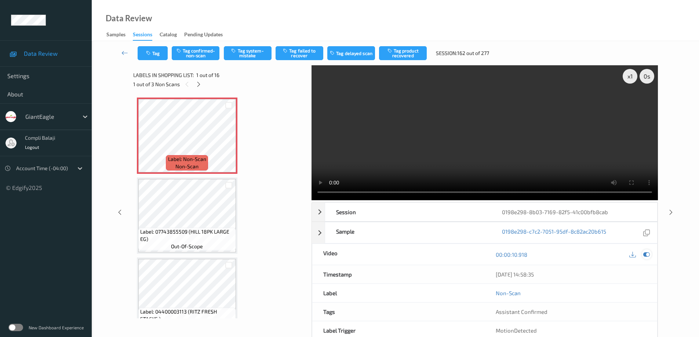
click at [650, 255] on icon at bounding box center [646, 254] width 7 height 7
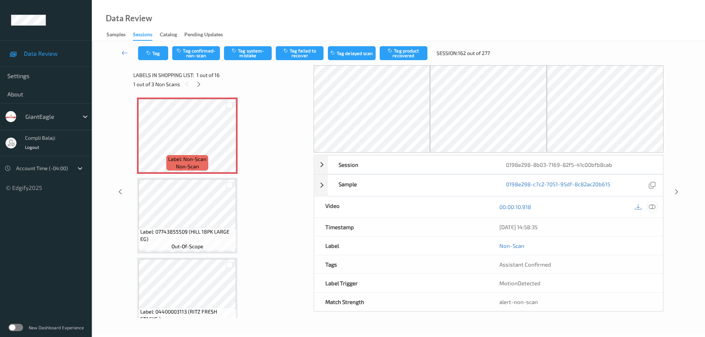
click at [652, 208] on icon at bounding box center [651, 207] width 7 height 7
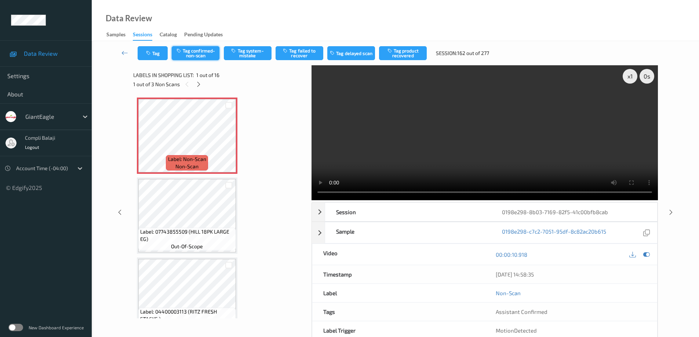
click at [209, 50] on button "Tag confirmed-non-scan" at bounding box center [196, 53] width 48 height 14
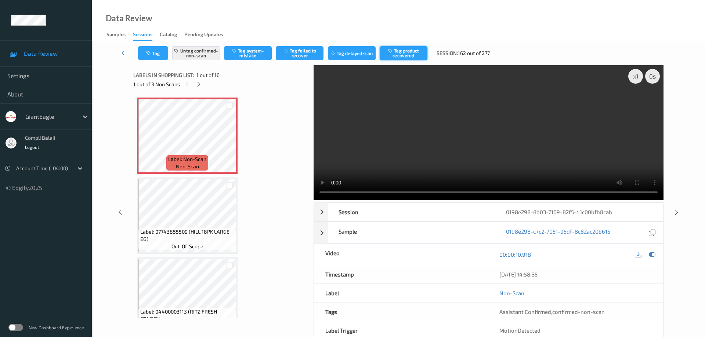
click at [411, 53] on button "Tag product recovered" at bounding box center [403, 53] width 48 height 14
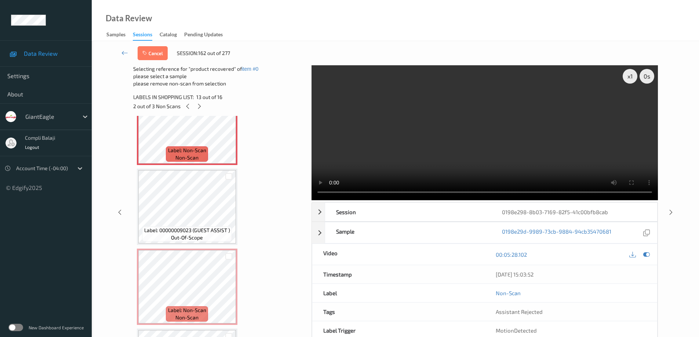
scroll to position [881, 0]
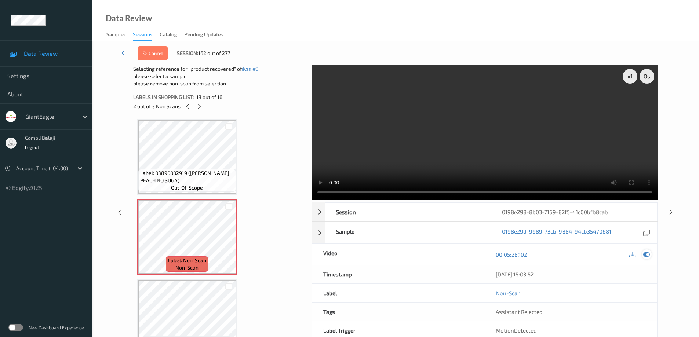
click at [648, 253] on icon at bounding box center [646, 254] width 7 height 7
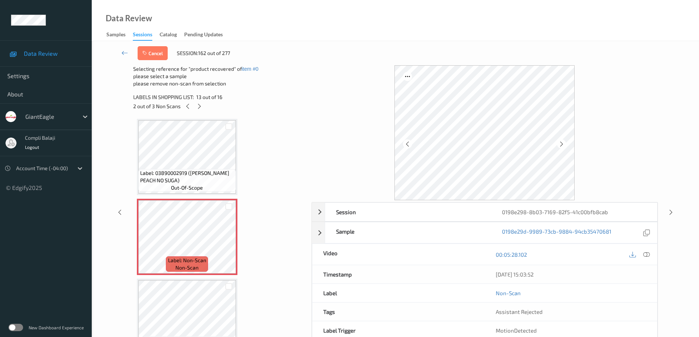
drag, startPoint x: 650, startPoint y: 254, endPoint x: 645, endPoint y: 248, distance: 8.1
click at [650, 254] on div at bounding box center [647, 255] width 10 height 10
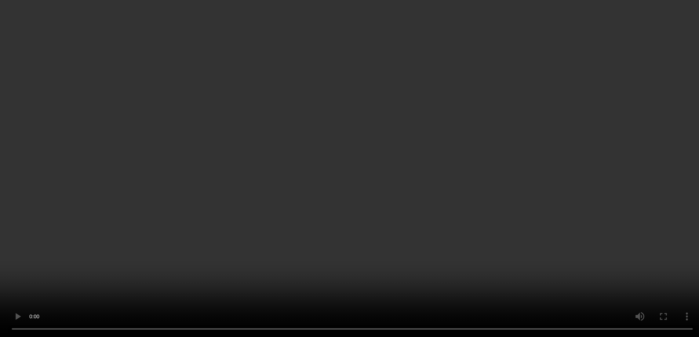
scroll to position [917, 0]
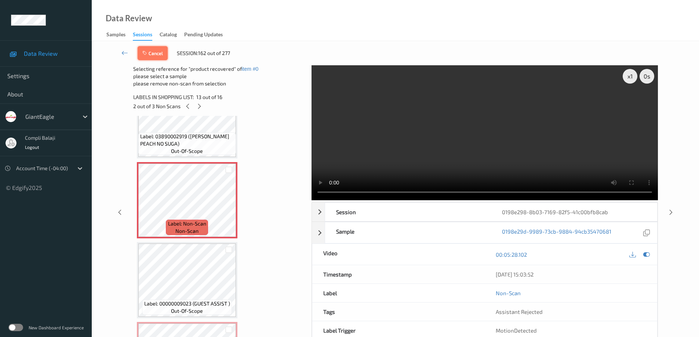
click at [159, 52] on button "Cancel" at bounding box center [153, 53] width 30 height 14
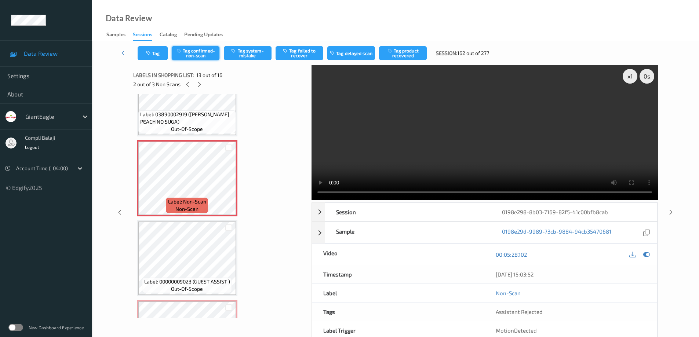
click at [206, 57] on button "Tag confirmed-non-scan" at bounding box center [196, 53] width 48 height 14
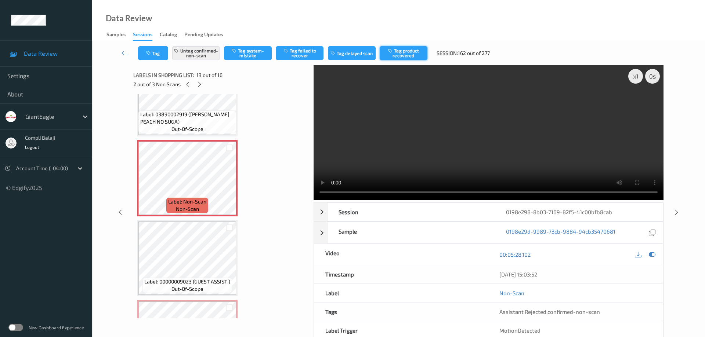
click at [401, 54] on button "Tag product recovered" at bounding box center [403, 53] width 48 height 14
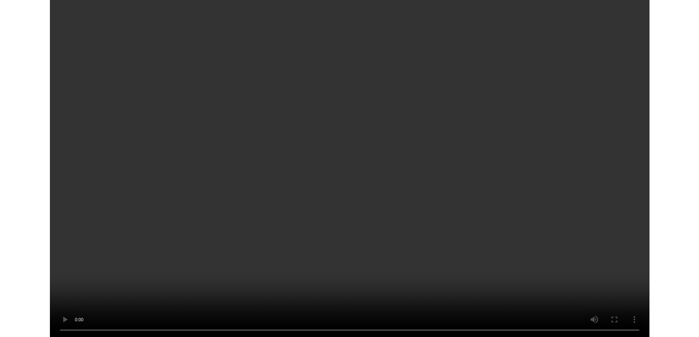
scroll to position [1000, 0]
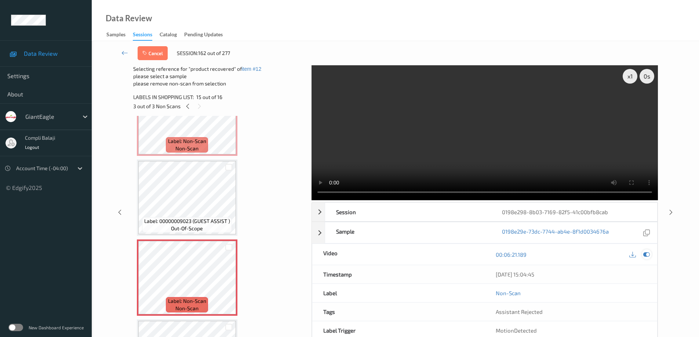
click at [650, 255] on icon at bounding box center [646, 254] width 7 height 7
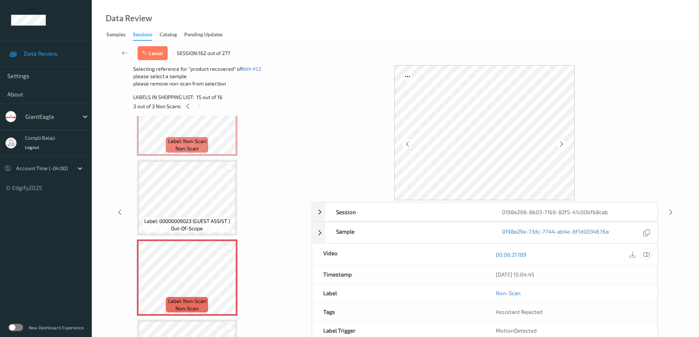
click at [646, 254] on icon at bounding box center [646, 254] width 7 height 7
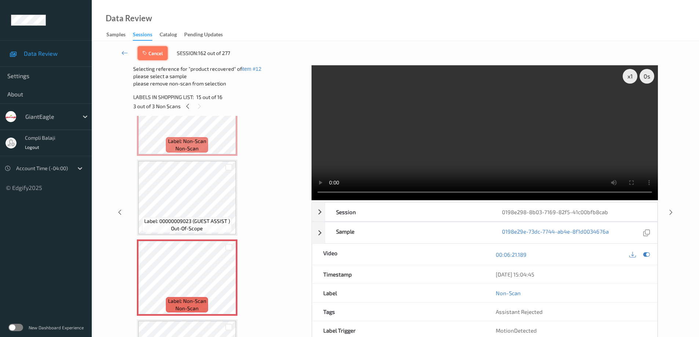
click at [151, 55] on button "Cancel" at bounding box center [153, 53] width 30 height 14
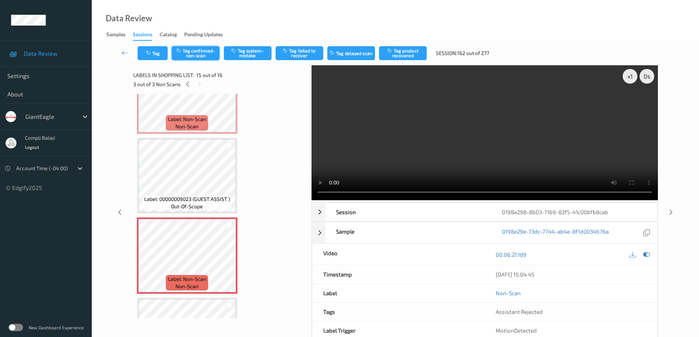
click at [208, 56] on button "Tag confirmed-non-scan" at bounding box center [196, 53] width 48 height 14
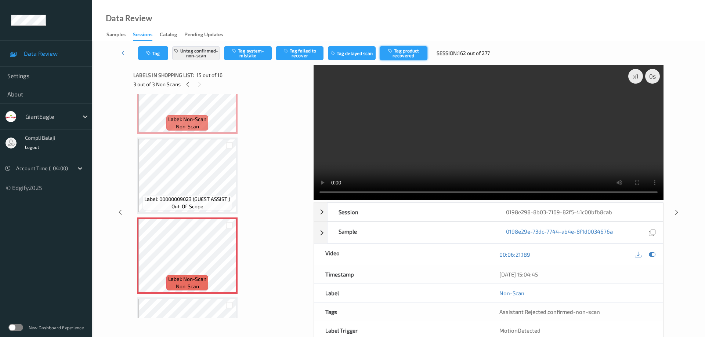
click at [407, 57] on button "Tag product recovered" at bounding box center [403, 53] width 48 height 14
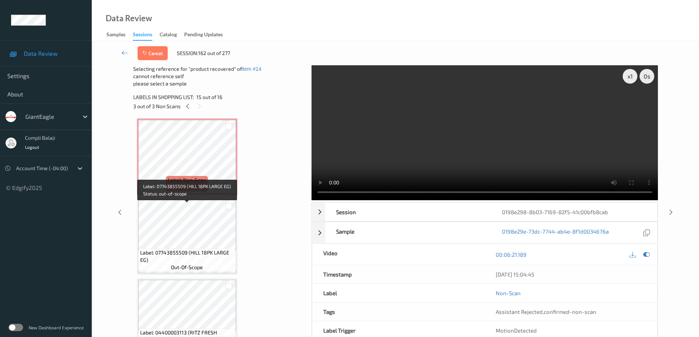
scroll to position [0, 0]
click at [122, 54] on icon at bounding box center [124, 52] width 7 height 7
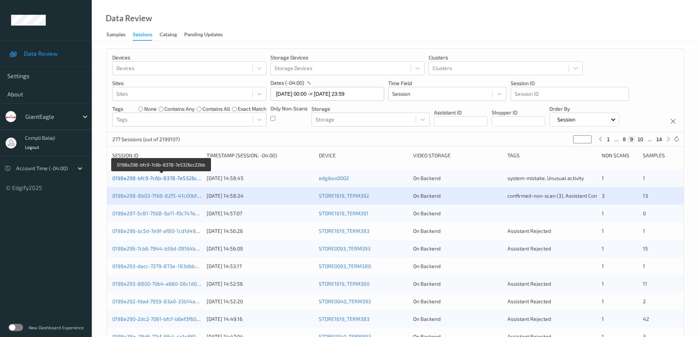
click at [175, 179] on link "0198e298-bfc9-7c6b-8378-7e5326cc22bb" at bounding box center [161, 178] width 99 height 6
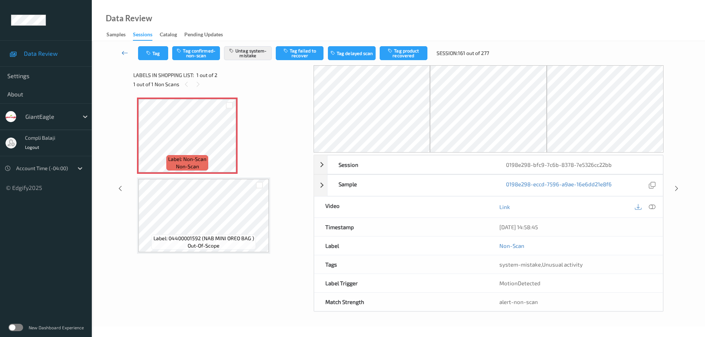
click at [123, 53] on icon at bounding box center [124, 52] width 7 height 7
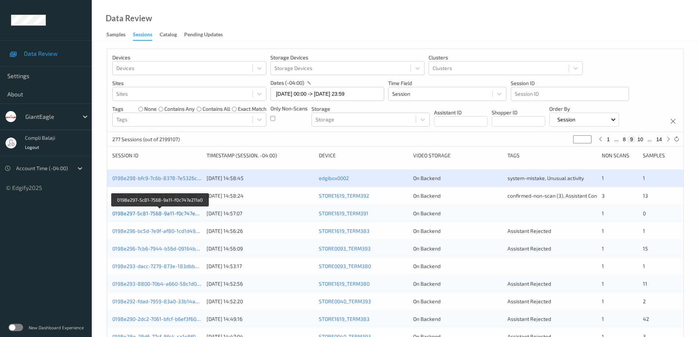
click at [166, 216] on link "0198e297-5c81-7568-9a11-f0c747e211a0" at bounding box center [160, 213] width 96 height 6
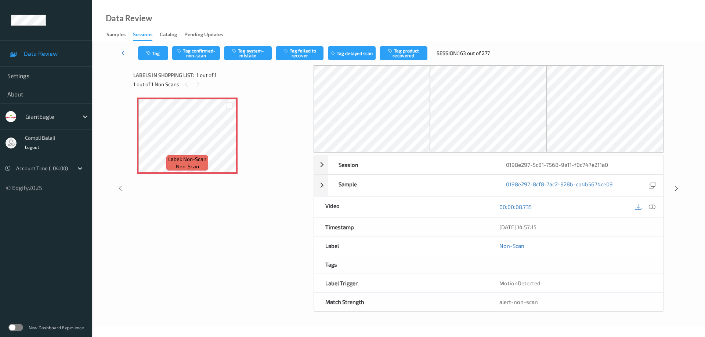
click at [122, 54] on icon at bounding box center [124, 52] width 7 height 7
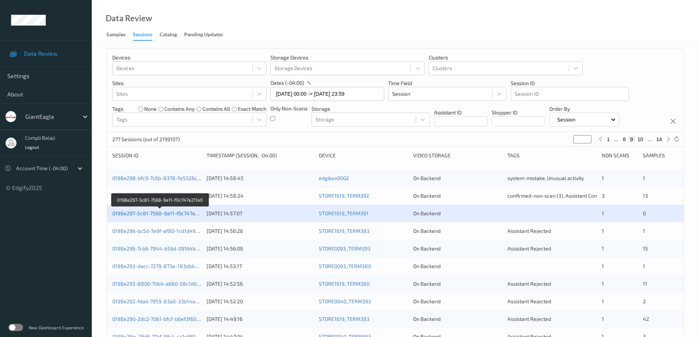
click at [167, 215] on link "0198e297-5c81-7568-9a11-f0c747e211a0" at bounding box center [160, 213] width 96 height 6
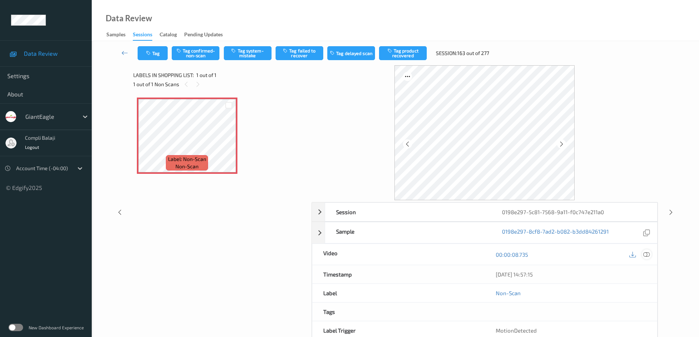
click at [648, 256] on icon at bounding box center [646, 254] width 7 height 7
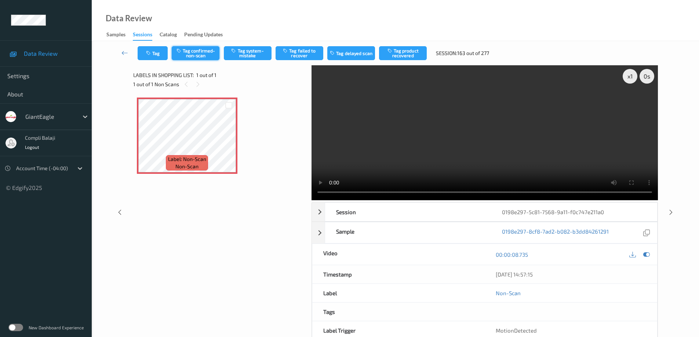
click at [194, 56] on button "Tag confirmed-non-scan" at bounding box center [196, 53] width 48 height 14
click at [299, 51] on button "Tag failed to recover" at bounding box center [300, 53] width 48 height 14
click at [124, 51] on icon at bounding box center [124, 52] width 7 height 7
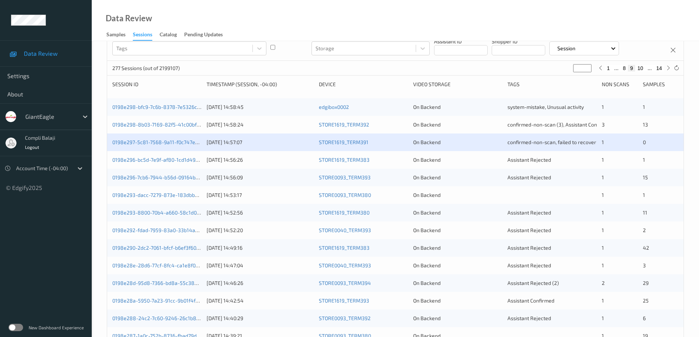
scroll to position [73, 0]
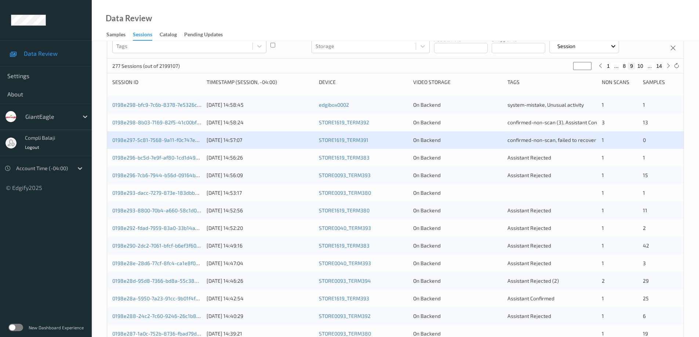
click at [172, 161] on div "0198e296-bc5d-7e9f-af80-1cd1d4905e5b" at bounding box center [156, 157] width 89 height 7
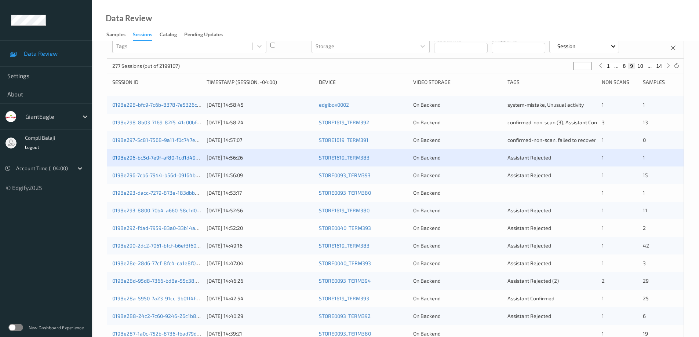
click at [160, 157] on link "0198e296-bc5d-7e9f-af80-1cd1d4905e5b" at bounding box center [161, 157] width 98 height 6
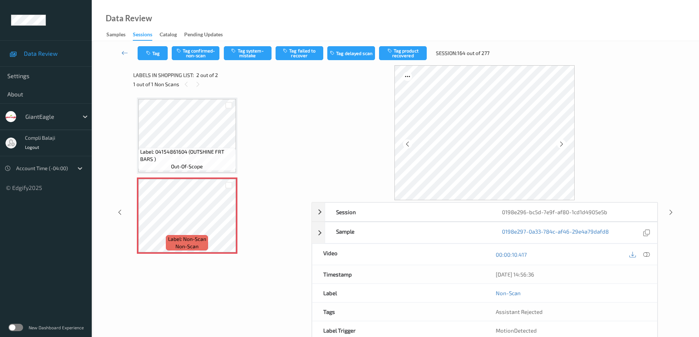
drag, startPoint x: 647, startPoint y: 256, endPoint x: 633, endPoint y: 246, distance: 17.4
click at [647, 256] on icon at bounding box center [646, 254] width 7 height 7
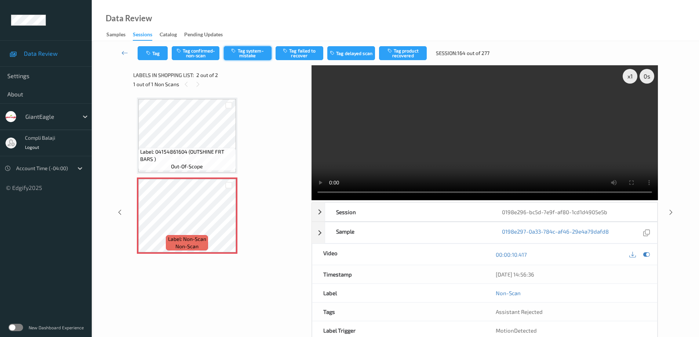
click at [255, 56] on button "Tag system-mistake" at bounding box center [248, 53] width 48 height 14
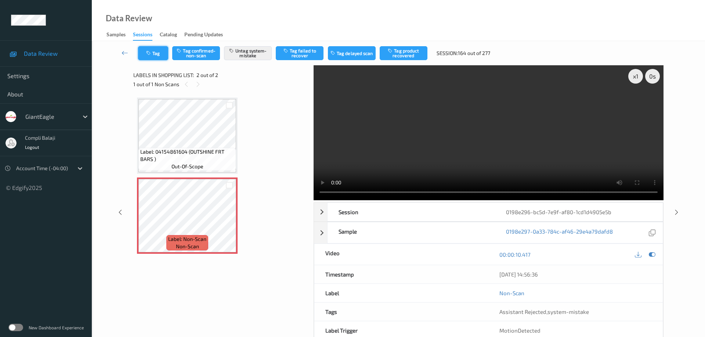
click at [161, 55] on button "Tag" at bounding box center [153, 53] width 30 height 14
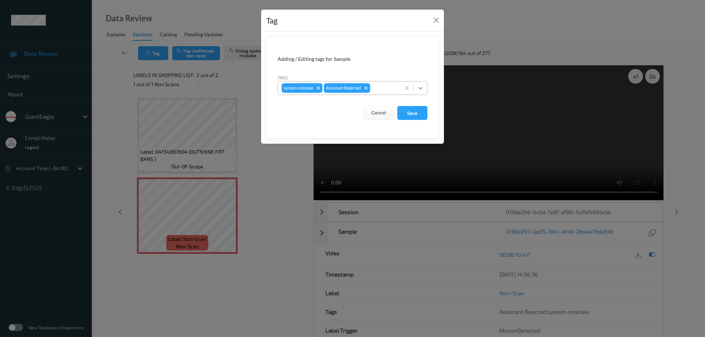
click at [422, 86] on icon at bounding box center [420, 87] width 7 height 7
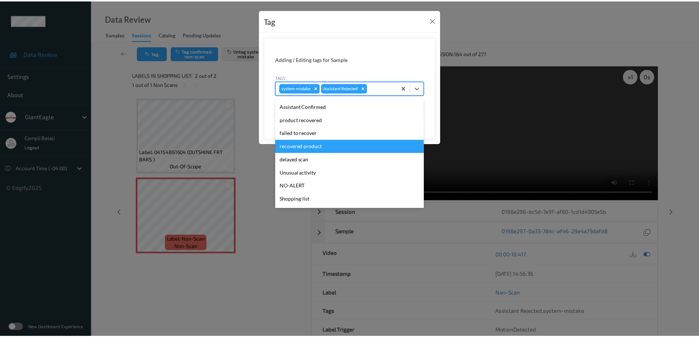
scroll to position [65, 0]
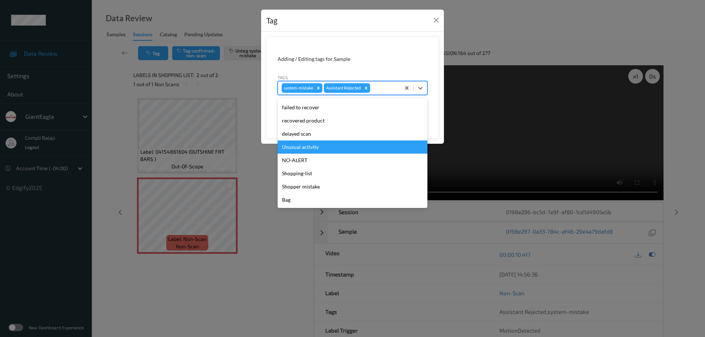
click at [312, 150] on div "Unusual activity" at bounding box center [352, 147] width 150 height 13
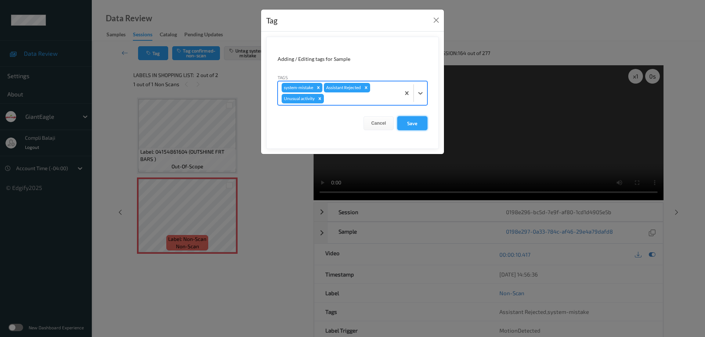
click at [419, 126] on button "Save" at bounding box center [412, 123] width 30 height 14
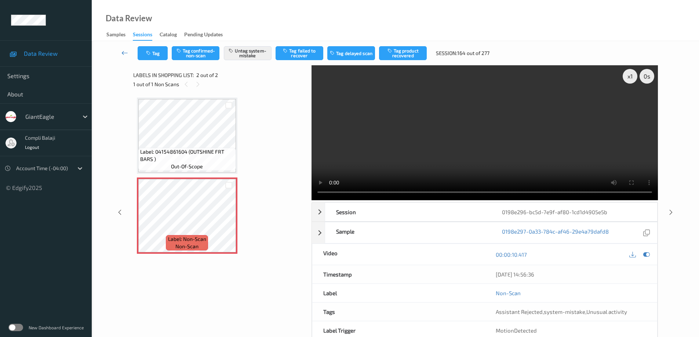
click at [123, 52] on icon at bounding box center [124, 52] width 7 height 7
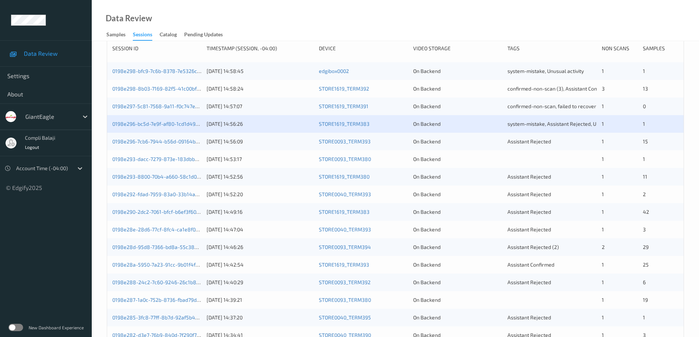
scroll to position [110, 0]
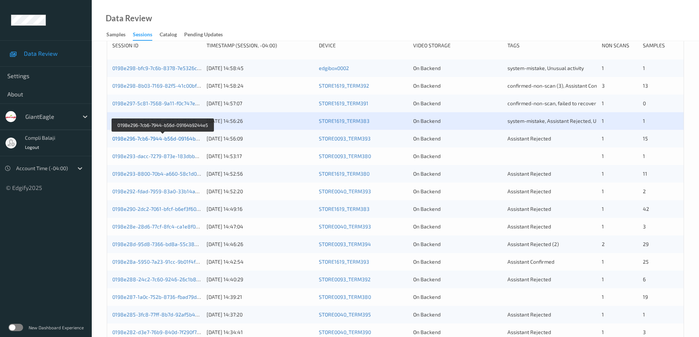
click at [190, 139] on link "0198e296-7cb6-7944-b56d-09164b9244e5" at bounding box center [163, 138] width 102 height 6
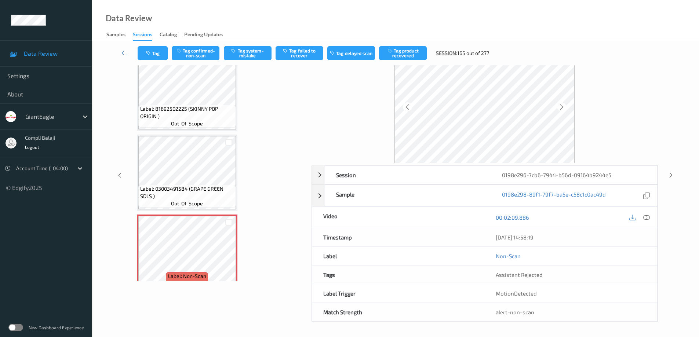
scroll to position [849, 0]
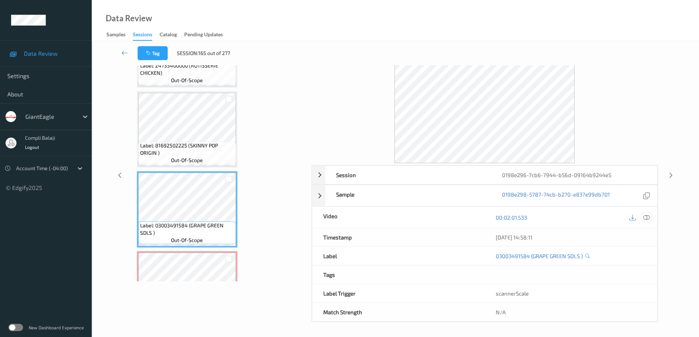
click at [644, 217] on icon at bounding box center [646, 217] width 7 height 7
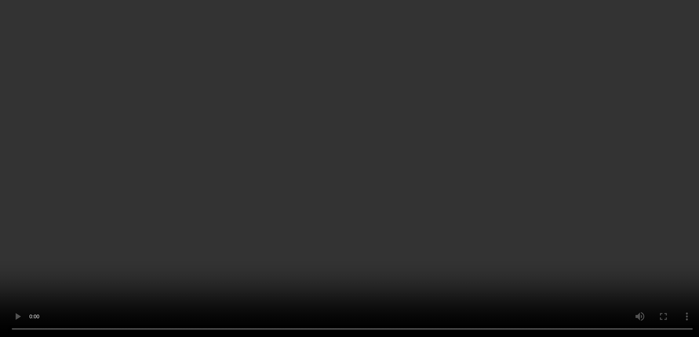
scroll to position [996, 0]
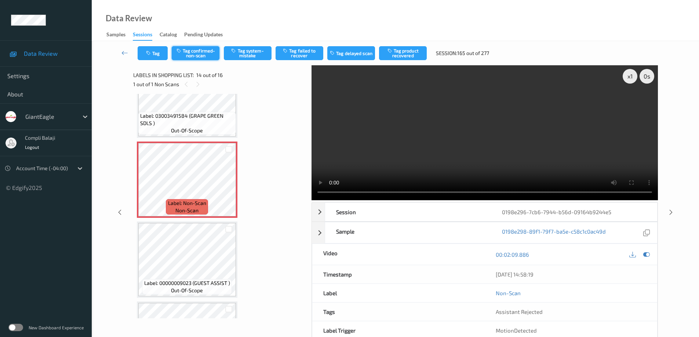
click at [199, 52] on button "Tag confirmed-non-scan" at bounding box center [196, 53] width 48 height 14
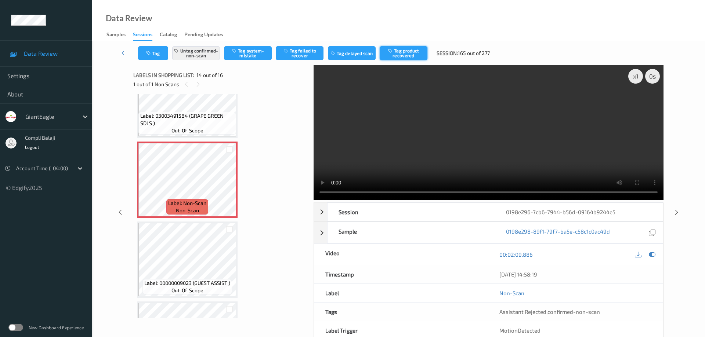
click at [412, 54] on button "Tag product recovered" at bounding box center [403, 53] width 48 height 14
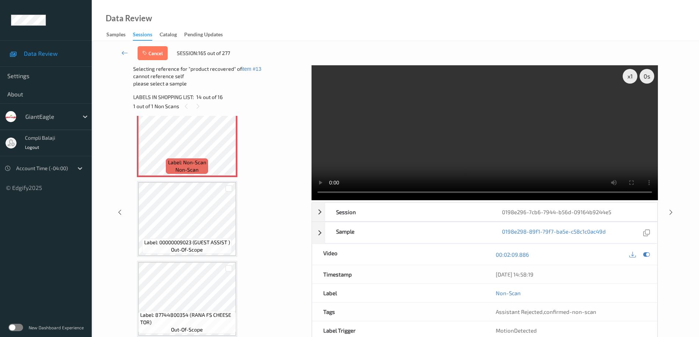
scroll to position [1059, 0]
click at [123, 52] on icon at bounding box center [124, 52] width 7 height 7
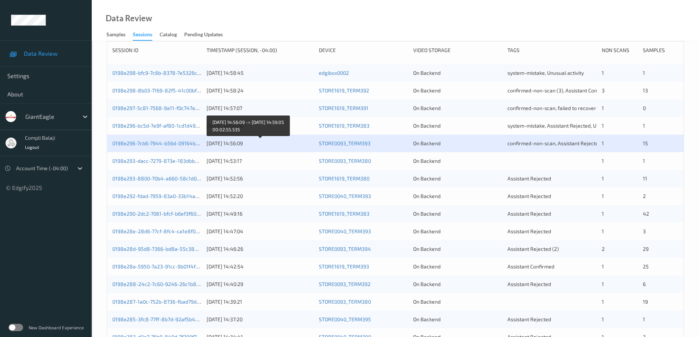
scroll to position [147, 0]
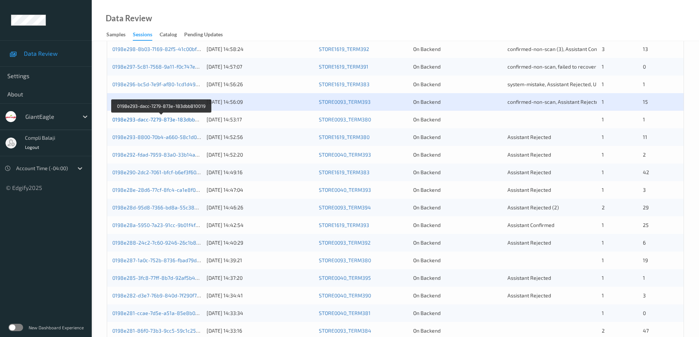
click at [167, 122] on link "0198e293-dacc-7279-873e-183dbb810019" at bounding box center [161, 119] width 99 height 6
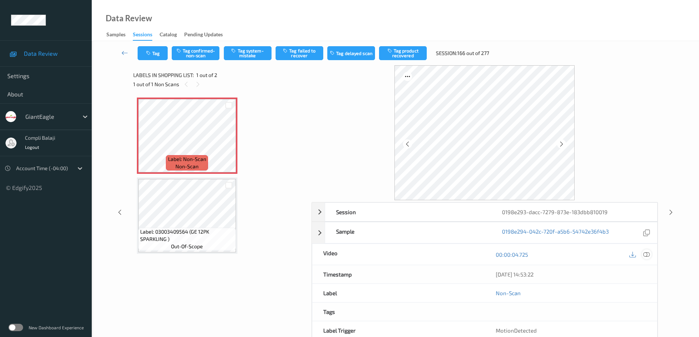
click at [648, 254] on icon at bounding box center [646, 254] width 7 height 7
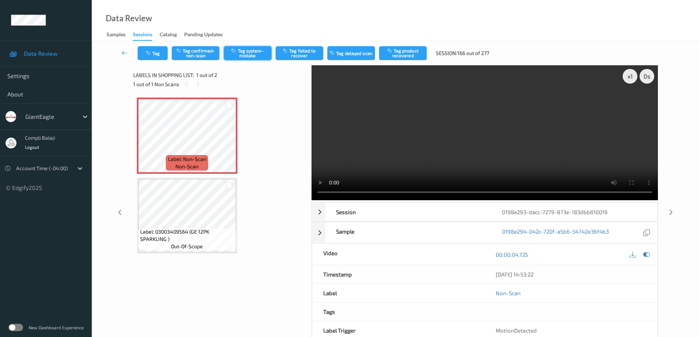
click at [257, 55] on button "Tag system-mistake" at bounding box center [248, 53] width 48 height 14
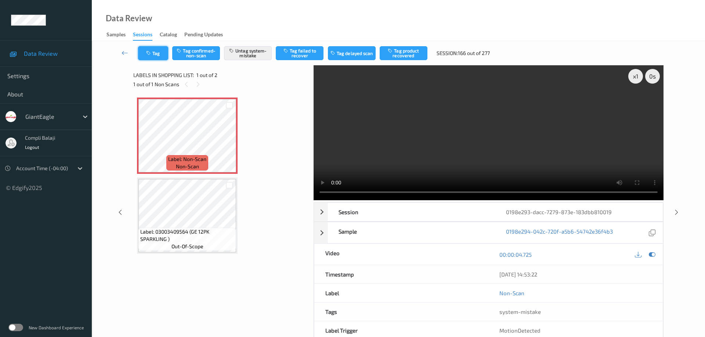
click at [159, 59] on button "Tag" at bounding box center [153, 53] width 30 height 14
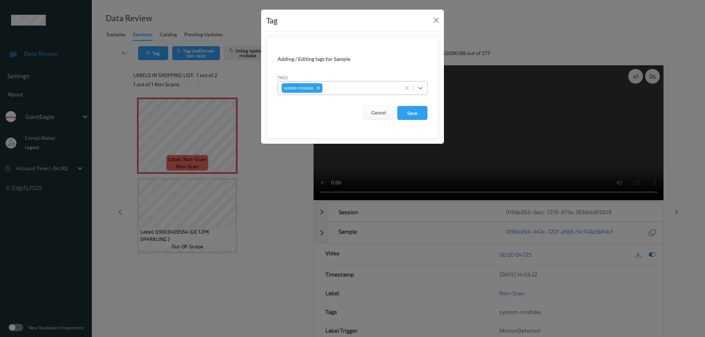
click at [419, 88] on icon at bounding box center [420, 88] width 4 height 3
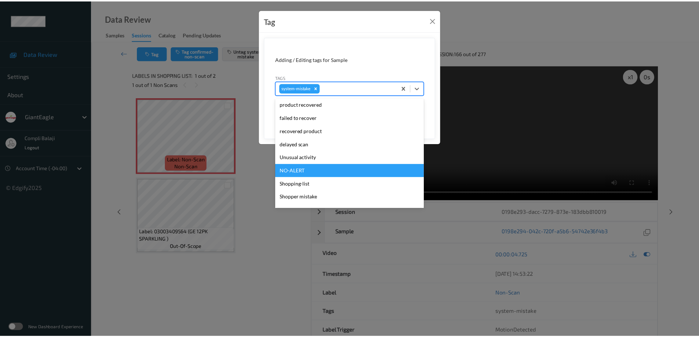
scroll to position [73, 0]
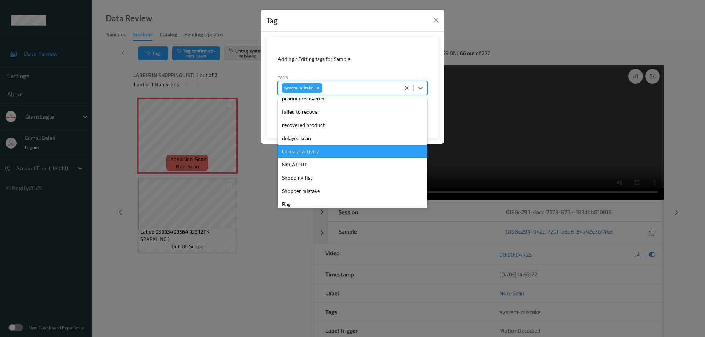
click at [310, 153] on div "Unusual activity" at bounding box center [352, 151] width 150 height 13
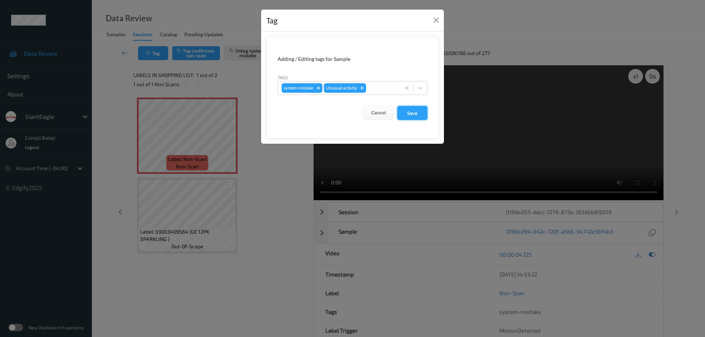
click at [417, 114] on button "Save" at bounding box center [412, 113] width 30 height 14
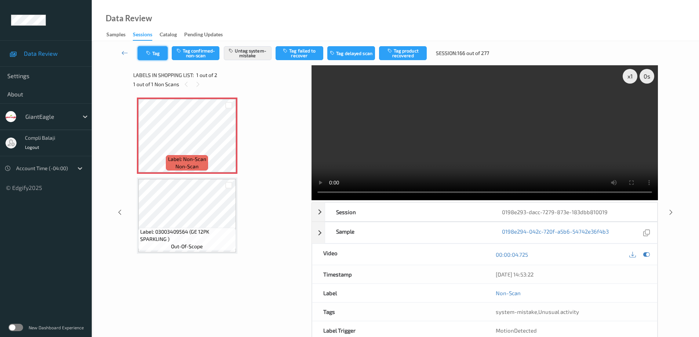
click at [160, 55] on button "Tag" at bounding box center [153, 53] width 30 height 14
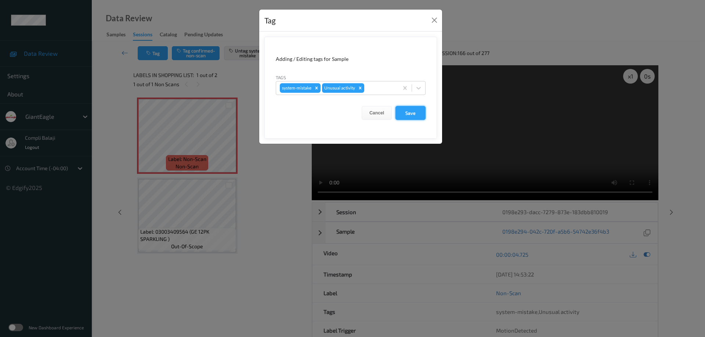
click at [410, 117] on button "Save" at bounding box center [410, 113] width 30 height 14
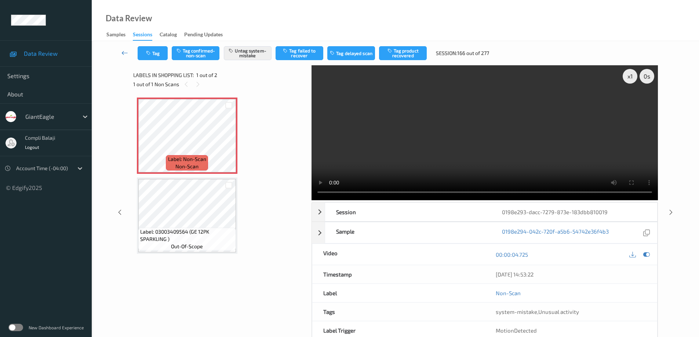
click at [123, 53] on icon at bounding box center [124, 52] width 7 height 7
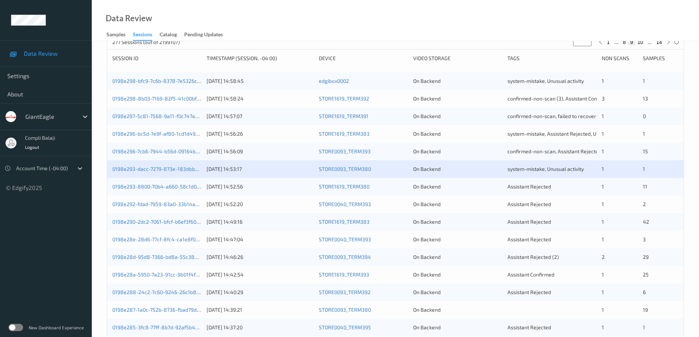
scroll to position [110, 0]
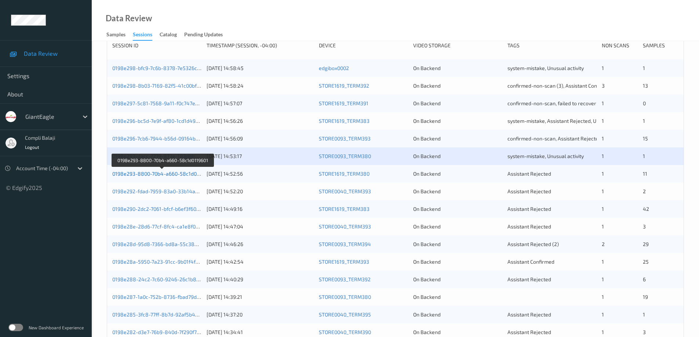
click at [188, 177] on link "0198e293-8800-70b4-a660-58c1d0119601" at bounding box center [162, 174] width 100 height 6
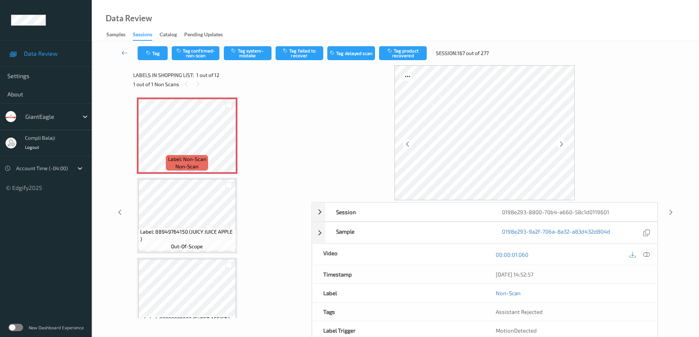
click at [648, 253] on icon at bounding box center [646, 254] width 7 height 7
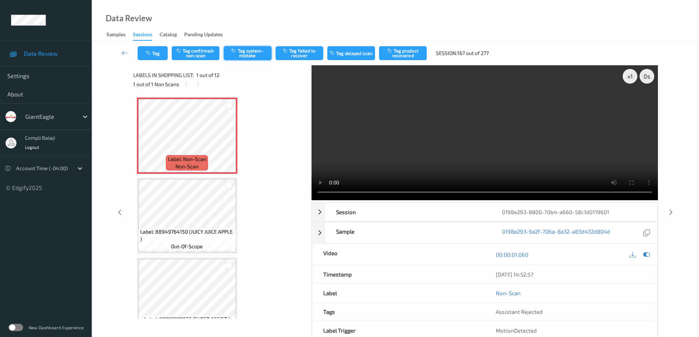
click at [250, 54] on button "Tag system-mistake" at bounding box center [248, 53] width 48 height 14
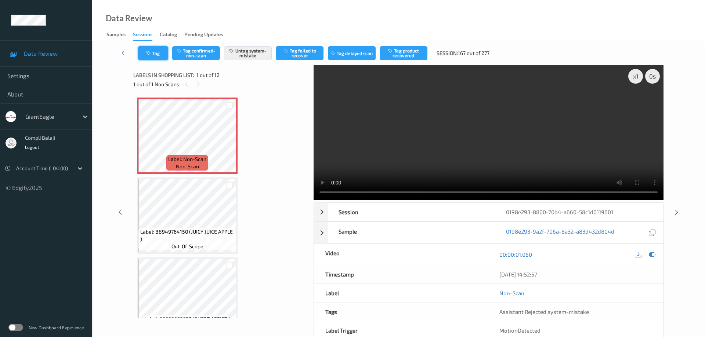
click at [162, 54] on button "Tag" at bounding box center [153, 53] width 30 height 14
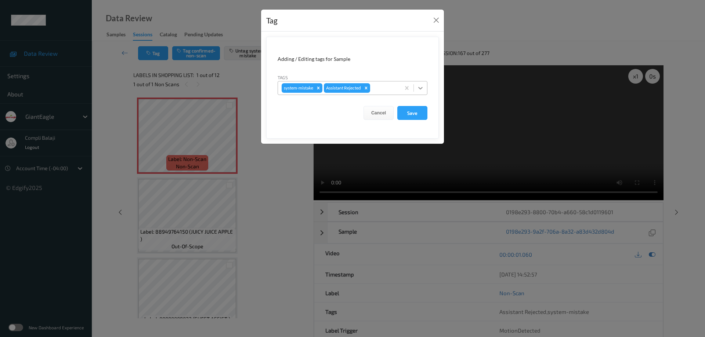
click at [422, 88] on icon at bounding box center [420, 87] width 7 height 7
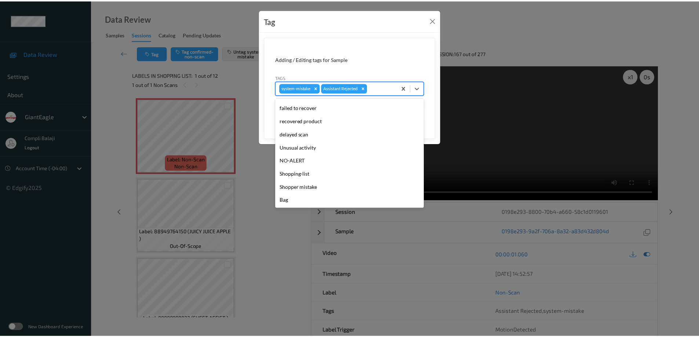
scroll to position [65, 0]
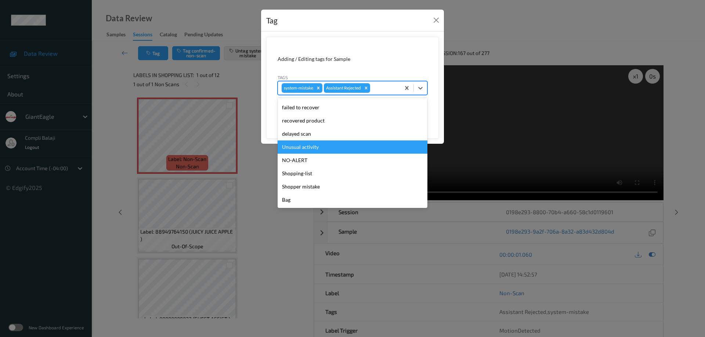
drag, startPoint x: 312, startPoint y: 146, endPoint x: 379, endPoint y: 130, distance: 69.6
click at [313, 146] on div "Unusual activity" at bounding box center [352, 147] width 150 height 13
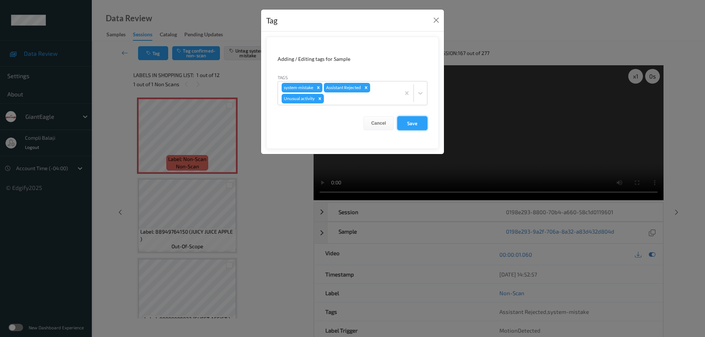
click at [411, 123] on button "Save" at bounding box center [412, 123] width 30 height 14
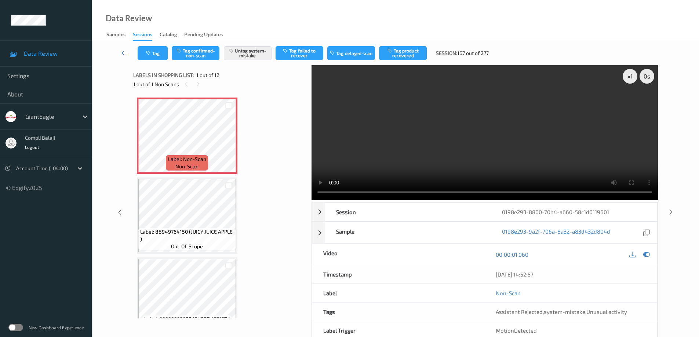
click at [123, 53] on icon at bounding box center [124, 52] width 7 height 7
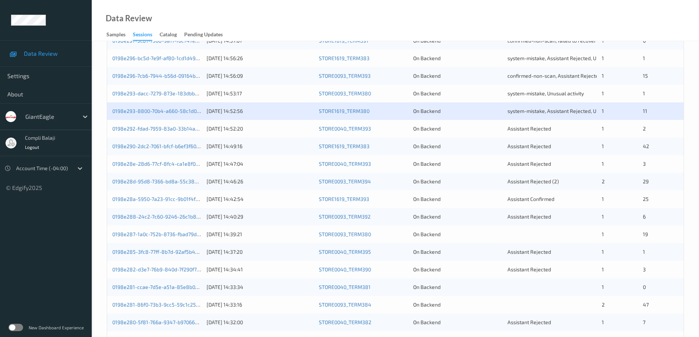
scroll to position [183, 0]
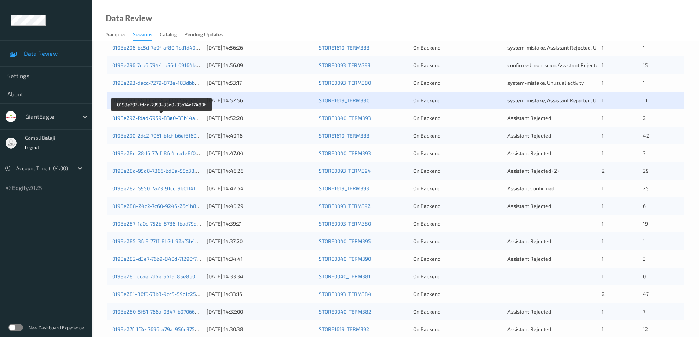
click at [178, 119] on link "0198e292-fdad-7959-83a0-33b14a17483f" at bounding box center [161, 118] width 99 height 6
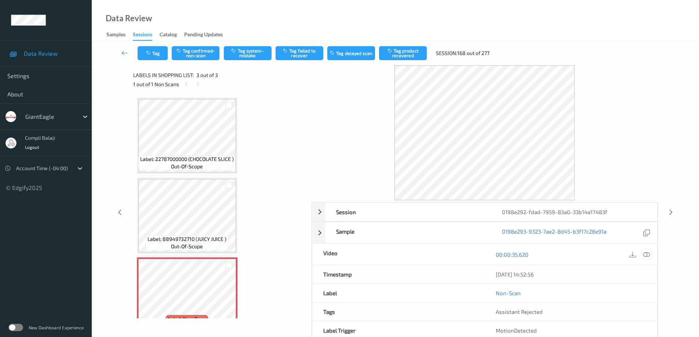
click at [646, 257] on icon at bounding box center [646, 254] width 7 height 7
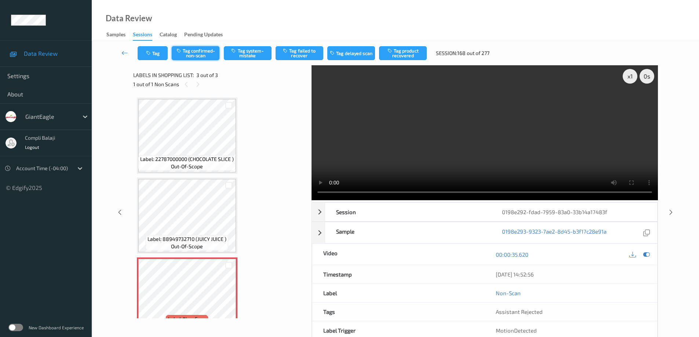
click at [204, 55] on button "Tag confirmed-non-scan" at bounding box center [196, 53] width 48 height 14
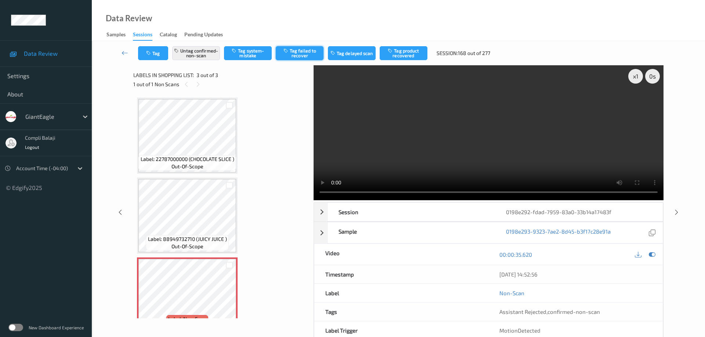
click at [303, 55] on button "Tag failed to recover" at bounding box center [300, 53] width 48 height 14
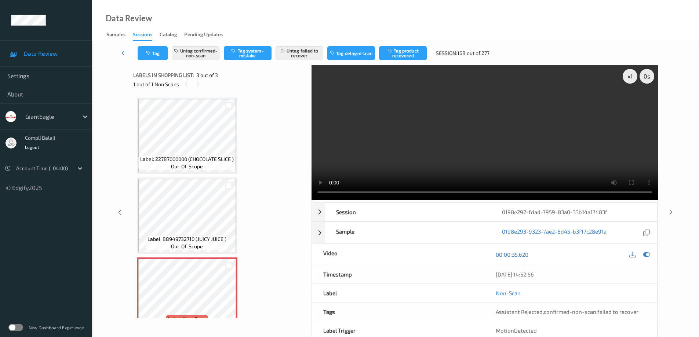
click at [123, 54] on icon at bounding box center [124, 52] width 7 height 7
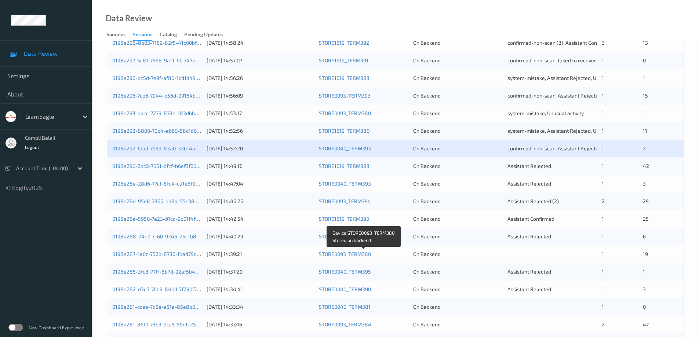
scroll to position [183, 0]
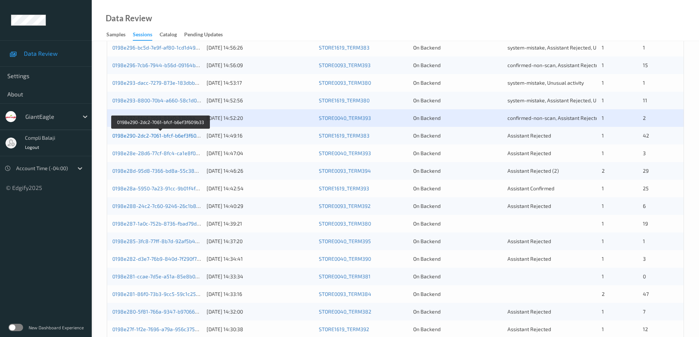
click at [187, 138] on link "0198e290-2dc2-7061-bfcf-b6ef3f609b33" at bounding box center [160, 135] width 96 height 6
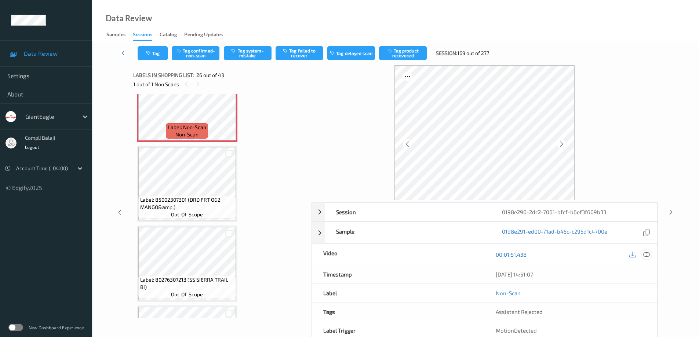
click at [646, 255] on icon at bounding box center [646, 254] width 7 height 7
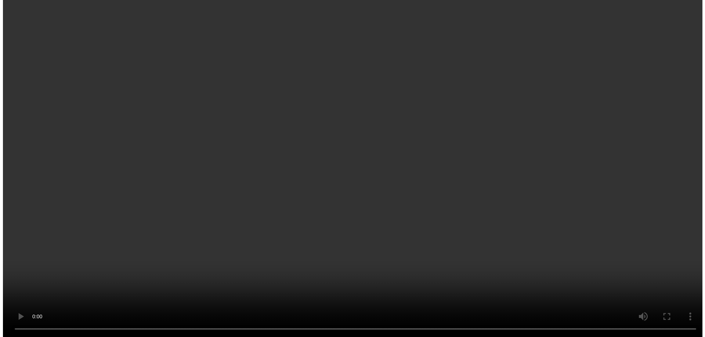
scroll to position [1959, 0]
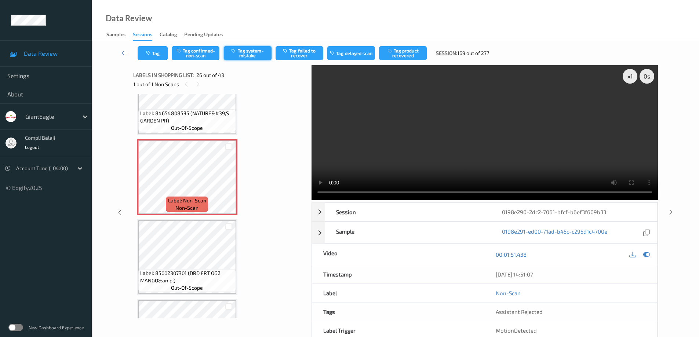
click at [251, 58] on button "Tag system-mistake" at bounding box center [248, 53] width 48 height 14
click at [157, 51] on button "Tag" at bounding box center [153, 53] width 30 height 14
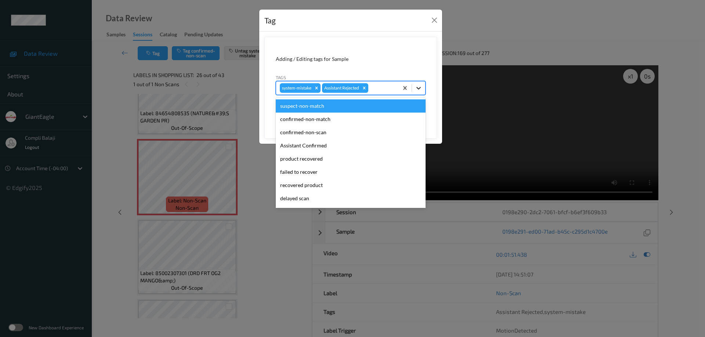
click at [421, 88] on icon at bounding box center [418, 87] width 7 height 7
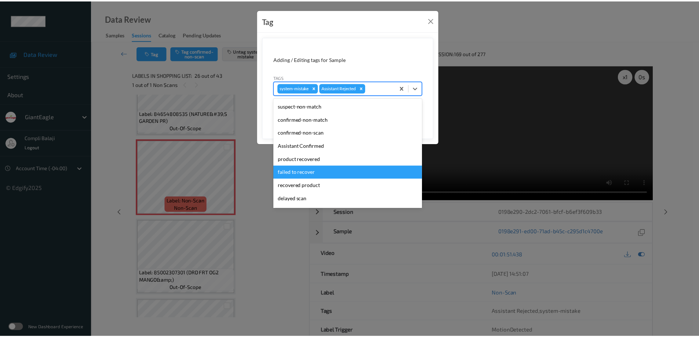
scroll to position [37, 0]
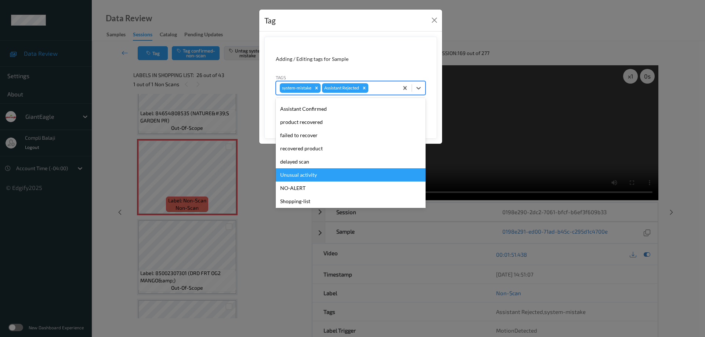
click at [313, 178] on div "Unusual activity" at bounding box center [351, 174] width 150 height 13
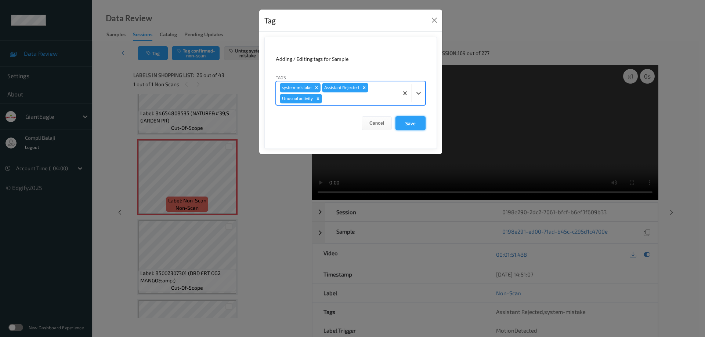
click at [412, 123] on button "Save" at bounding box center [410, 123] width 30 height 14
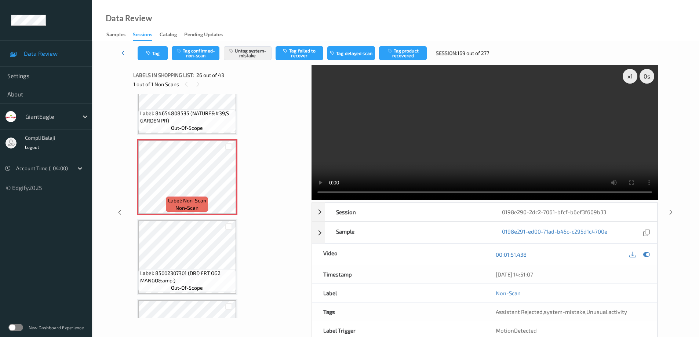
click at [123, 54] on icon at bounding box center [124, 52] width 7 height 7
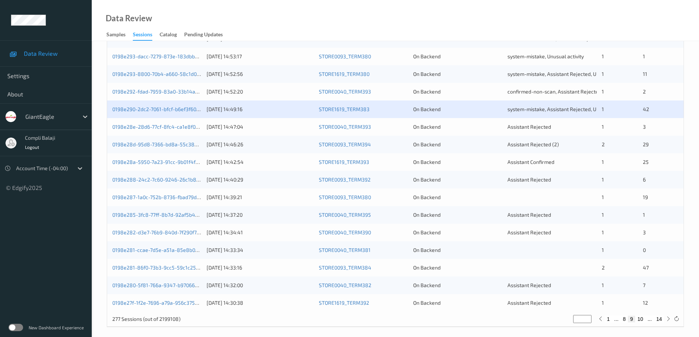
scroll to position [215, 0]
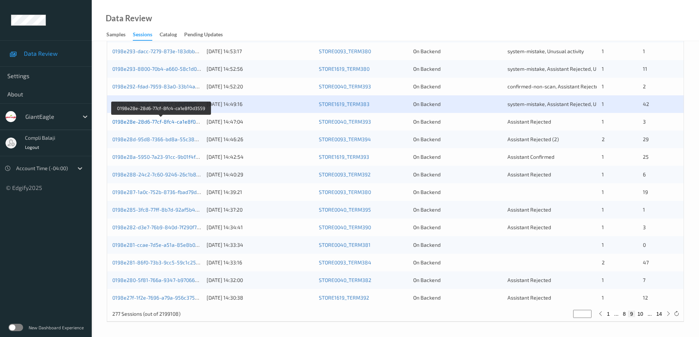
click at [174, 124] on link "0198e28e-28d6-77cf-8fc4-ca1e8f0d3559" at bounding box center [161, 122] width 98 height 6
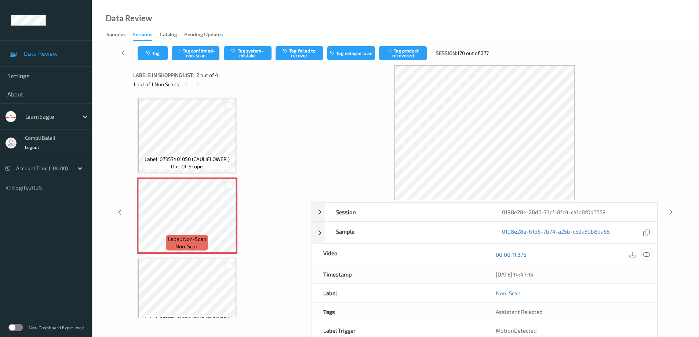
click at [647, 255] on icon at bounding box center [646, 254] width 7 height 7
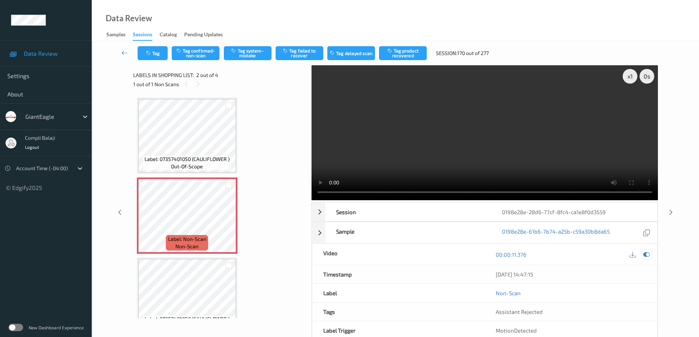
click at [647, 254] on icon at bounding box center [646, 254] width 7 height 7
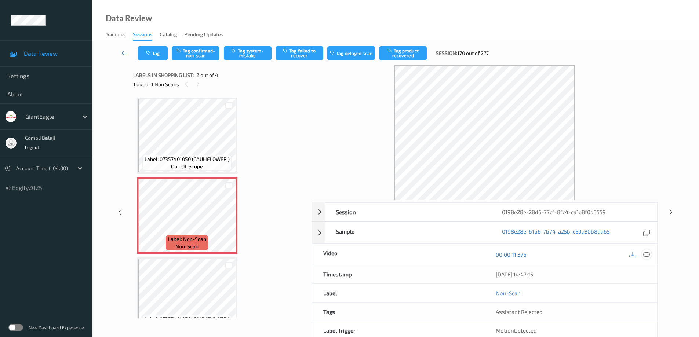
click at [647, 254] on icon at bounding box center [646, 254] width 7 height 7
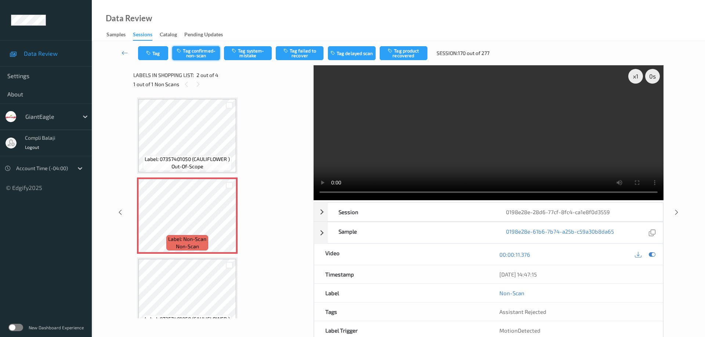
click at [202, 56] on button "Tag confirmed-non-scan" at bounding box center [196, 53] width 48 height 14
click at [414, 53] on button "Tag product recovered" at bounding box center [403, 53] width 48 height 14
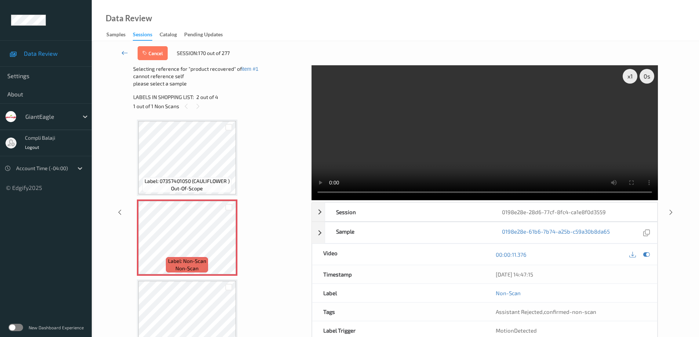
click at [123, 55] on icon at bounding box center [124, 52] width 7 height 7
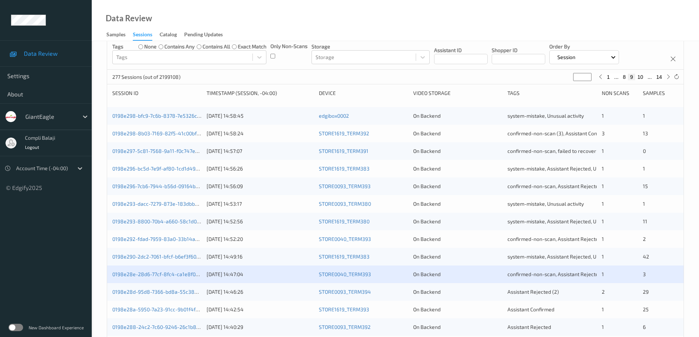
scroll to position [215, 0]
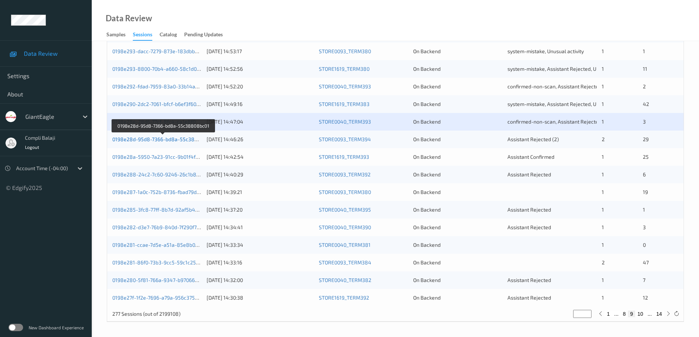
click at [179, 140] on link "0198e28d-95d8-7366-bd8a-55c38808bc01" at bounding box center [163, 139] width 102 height 6
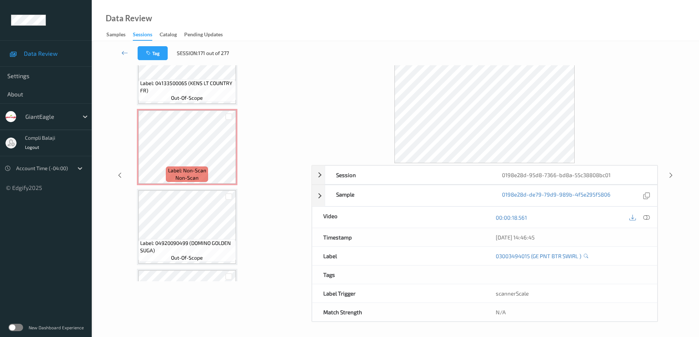
scroll to position [1695, 0]
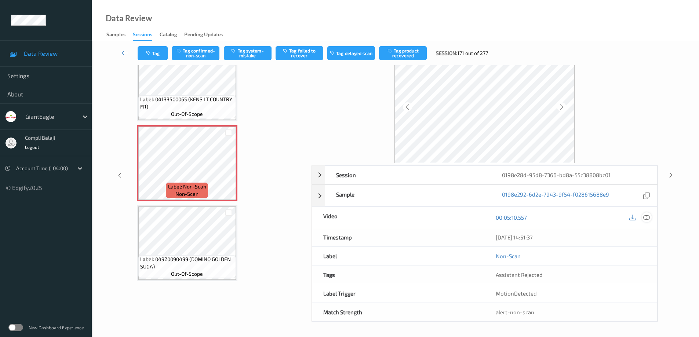
click at [646, 219] on icon at bounding box center [646, 217] width 7 height 7
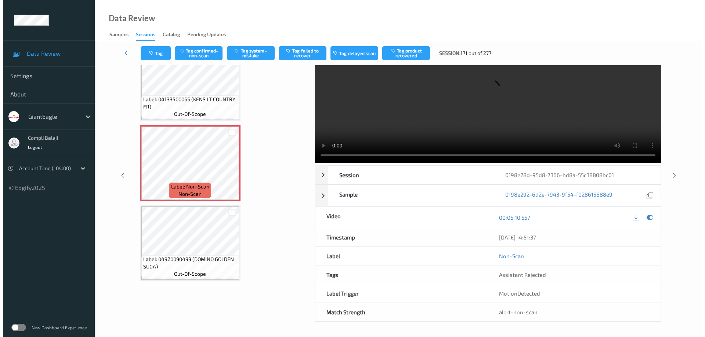
scroll to position [0, 0]
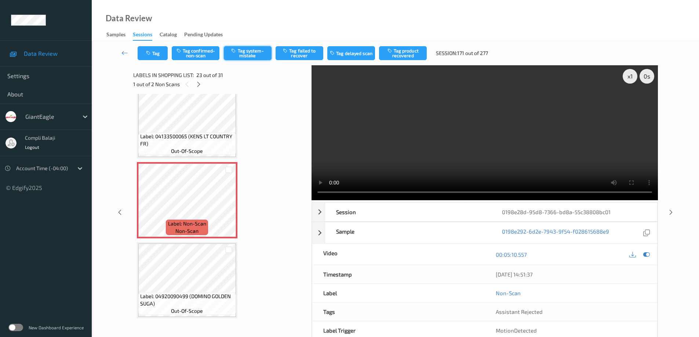
click at [256, 54] on button "Tag system-mistake" at bounding box center [248, 53] width 48 height 14
click at [163, 53] on button "Tag" at bounding box center [153, 53] width 30 height 14
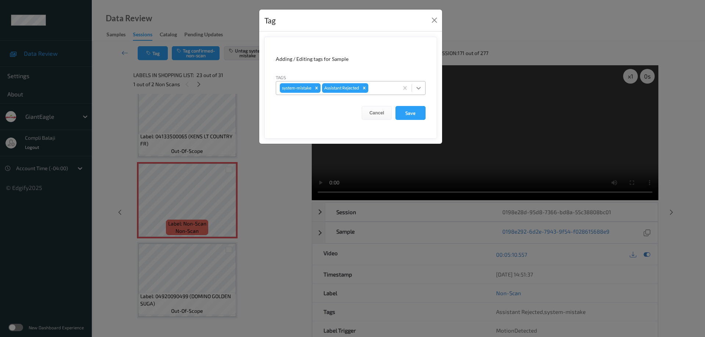
click at [419, 89] on icon at bounding box center [418, 87] width 7 height 7
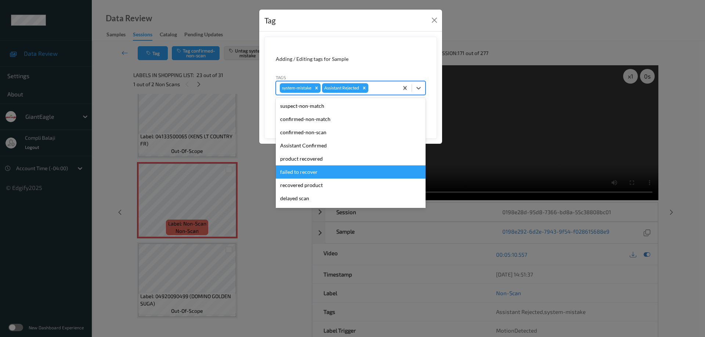
scroll to position [37, 0]
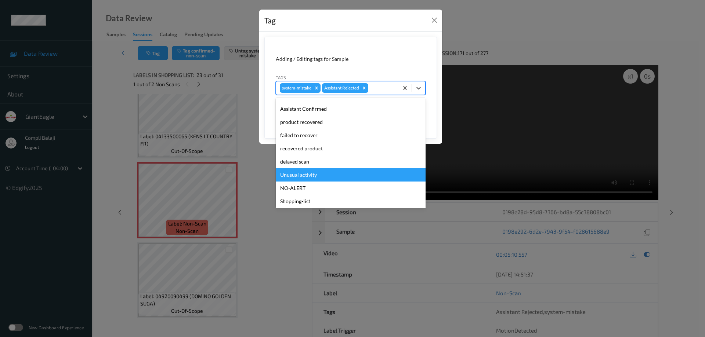
click at [316, 175] on div "Unusual activity" at bounding box center [351, 174] width 150 height 13
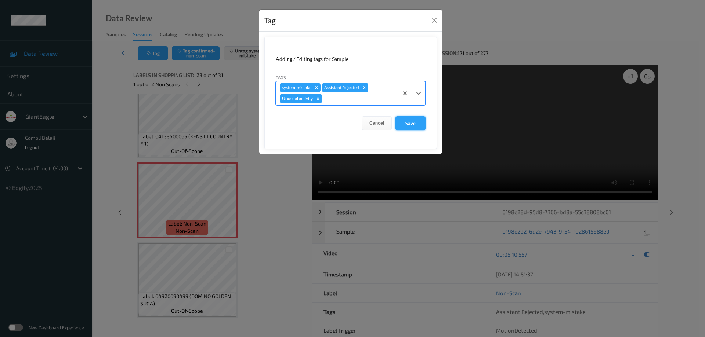
click at [412, 125] on button "Save" at bounding box center [410, 123] width 30 height 14
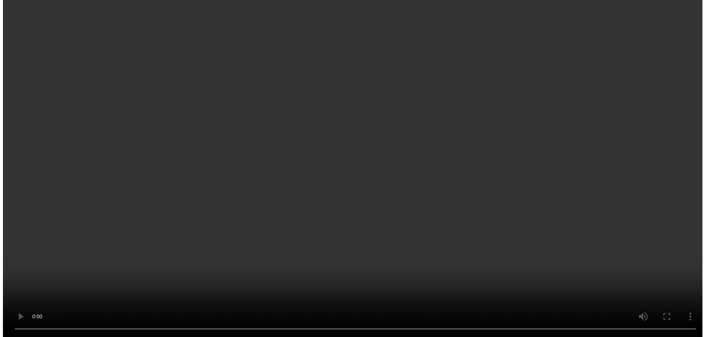
scroll to position [2259, 0]
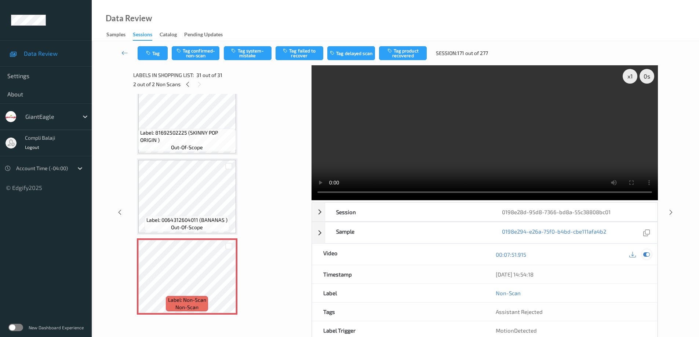
click at [646, 254] on icon at bounding box center [646, 254] width 7 height 7
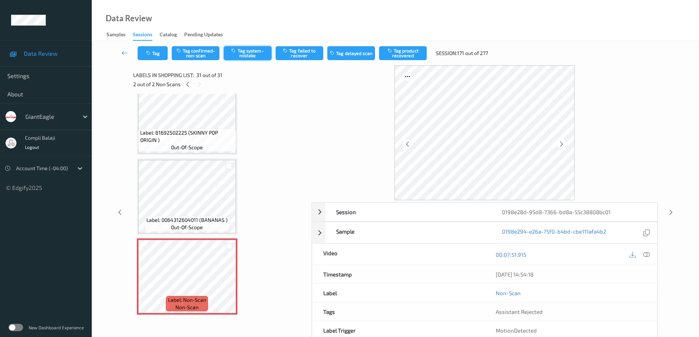
click at [247, 55] on button "Tag system-mistake" at bounding box center [248, 53] width 48 height 14
click at [158, 57] on button "Tag" at bounding box center [153, 53] width 30 height 14
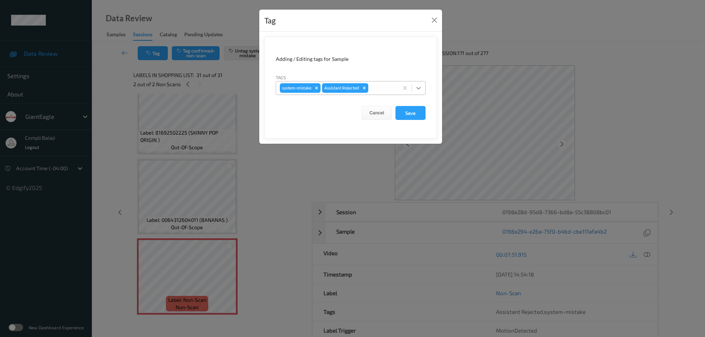
click at [421, 88] on icon at bounding box center [418, 87] width 7 height 7
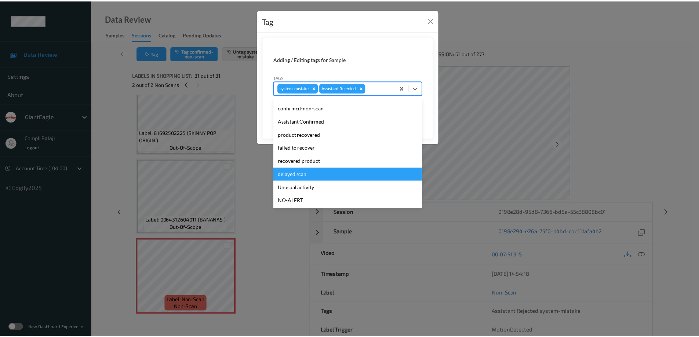
scroll to position [37, 0]
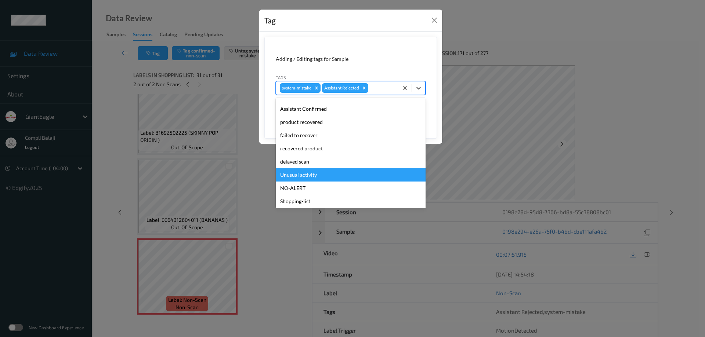
click at [306, 175] on div "Unusual activity" at bounding box center [351, 174] width 150 height 13
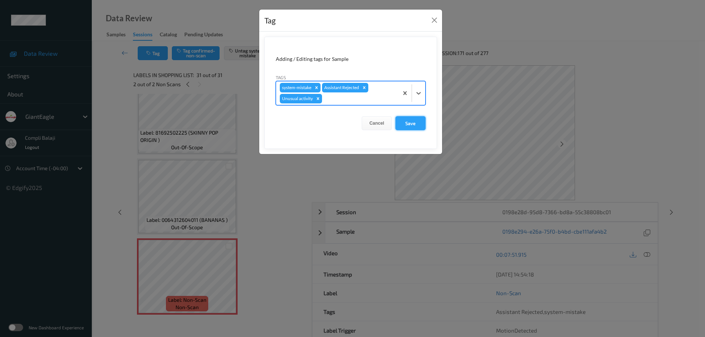
click at [419, 123] on button "Save" at bounding box center [410, 123] width 30 height 14
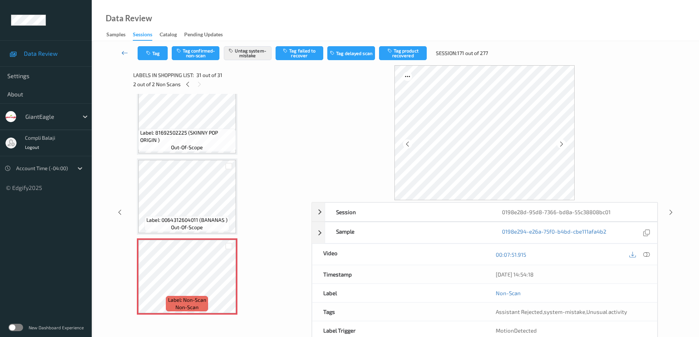
click at [124, 51] on icon at bounding box center [124, 52] width 7 height 7
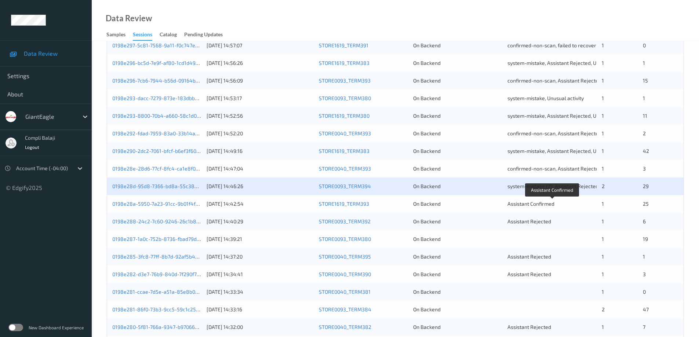
scroll to position [183, 0]
